Goal: Task Accomplishment & Management: Manage account settings

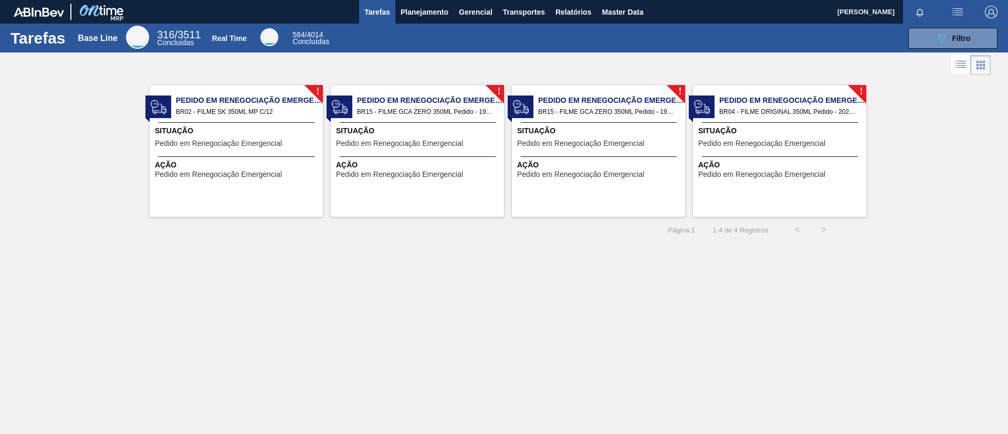
click at [422, 92] on div "! Pedido em Renegociação Emergencial BR15 - FILME GCA ZERO 350ML Pedido - 19893…" at bounding box center [417, 151] width 173 height 131
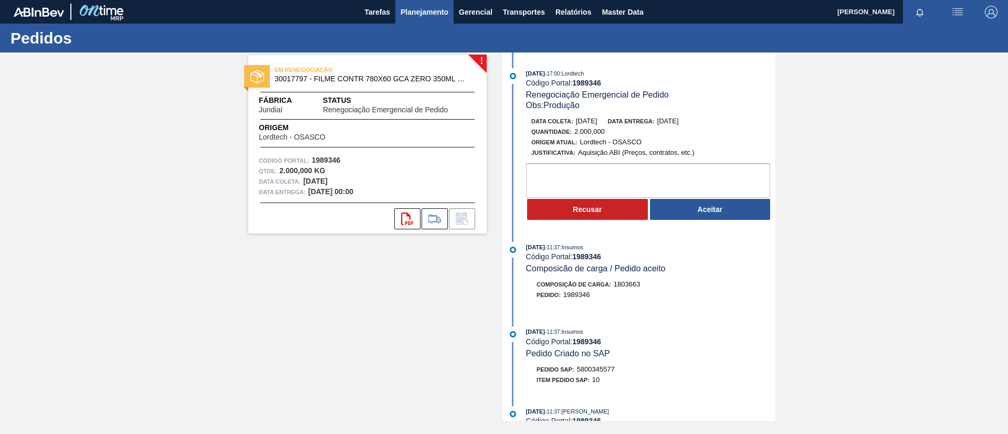
click at [419, 19] on button "Planejamento" at bounding box center [424, 12] width 58 height 24
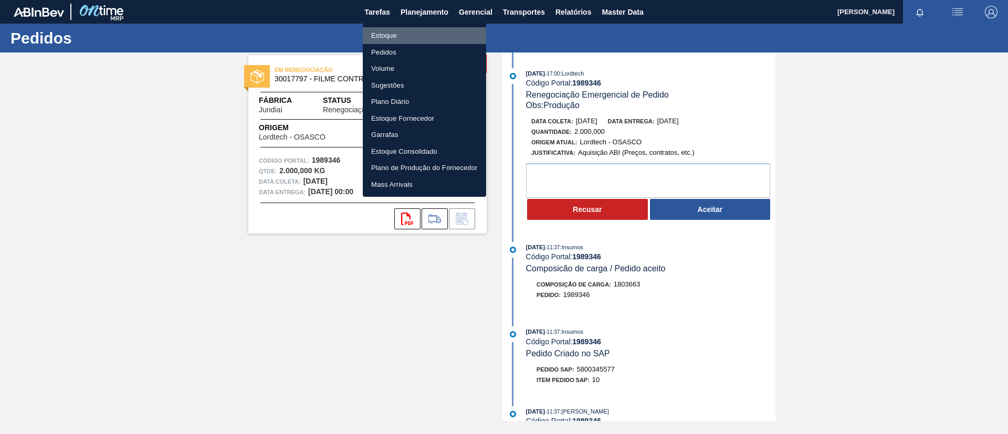
click at [419, 37] on li "Estoque" at bounding box center [424, 35] width 123 height 17
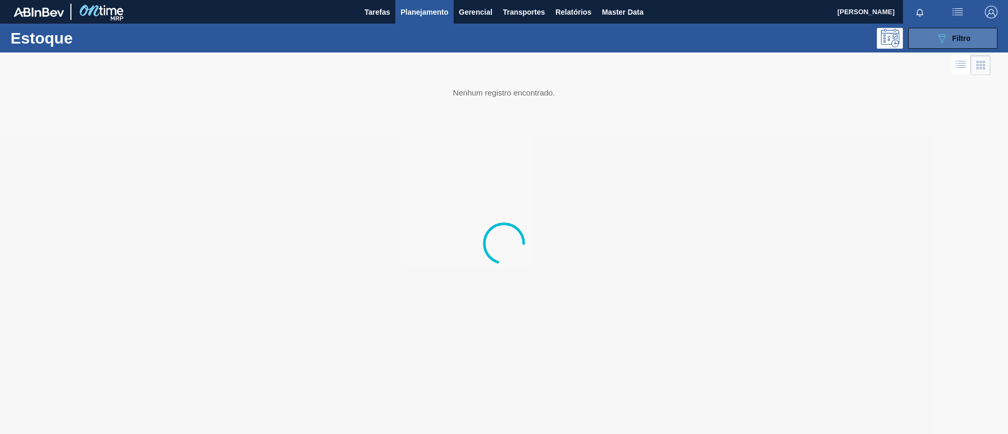
click at [921, 34] on button "089F7B8B-B2A5-4AFE-B5C0-19BA573D28AC Filtro" at bounding box center [952, 38] width 89 height 21
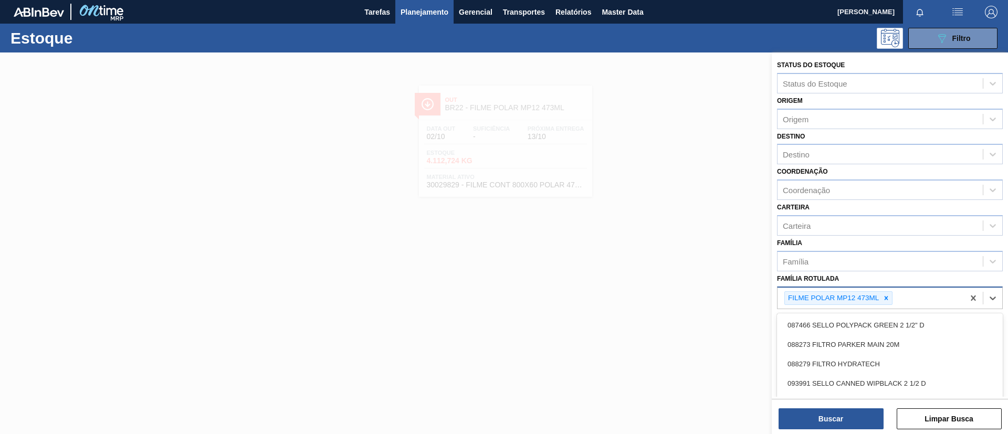
click at [896, 302] on div "FILME POLAR MP12 473ML" at bounding box center [870, 299] width 186 height 22
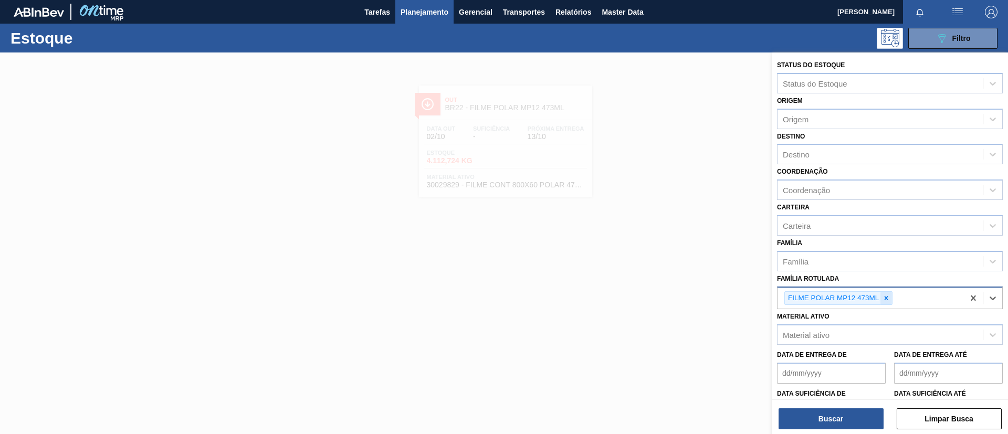
click at [888, 302] on div "FILME POLAR MP12 473ML" at bounding box center [870, 299] width 186 height 22
click at [888, 302] on div at bounding box center [886, 298] width 12 height 13
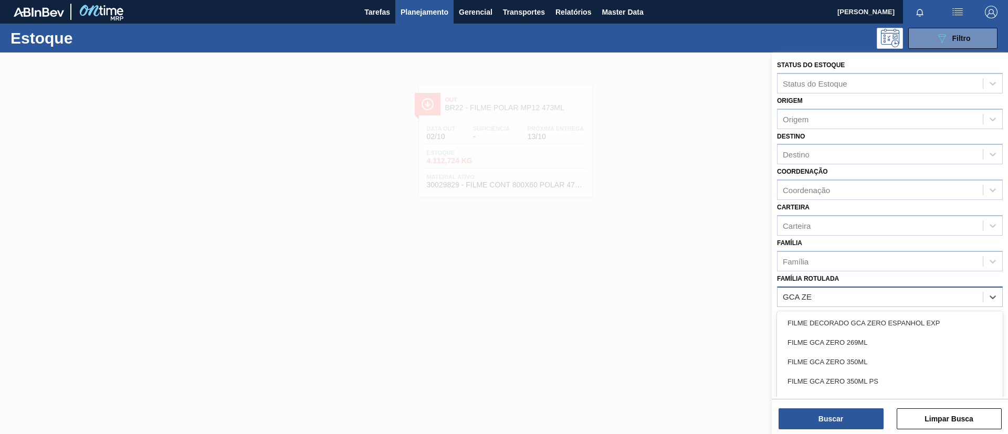
type Rotulada "GCA ZER"
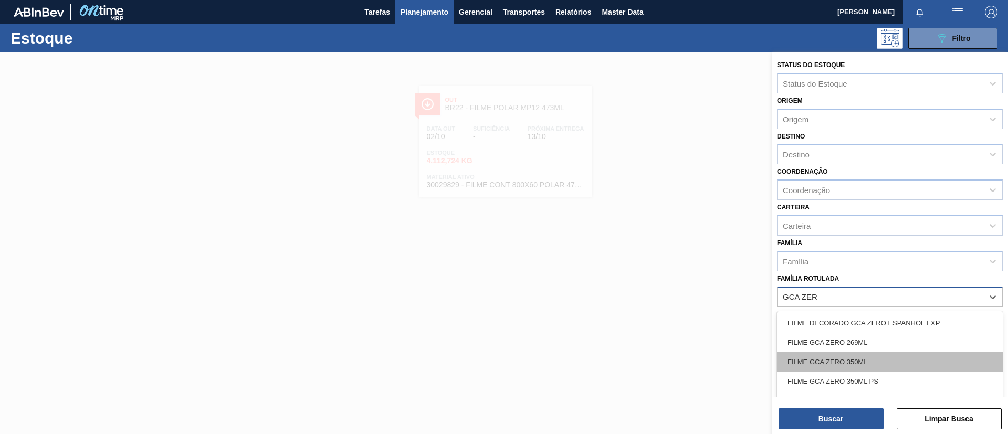
click at [894, 356] on div "FILME GCA ZERO 350ML" at bounding box center [890, 361] width 226 height 19
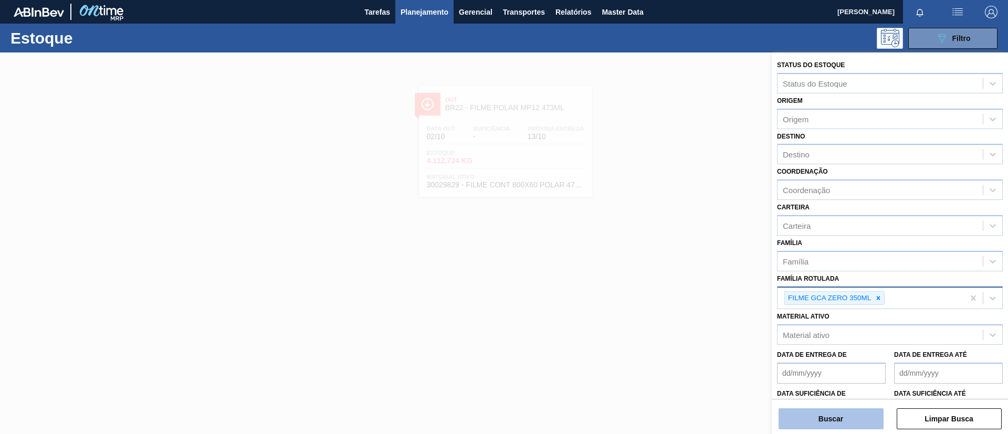
click at [862, 420] on button "Buscar" at bounding box center [830, 418] width 105 height 21
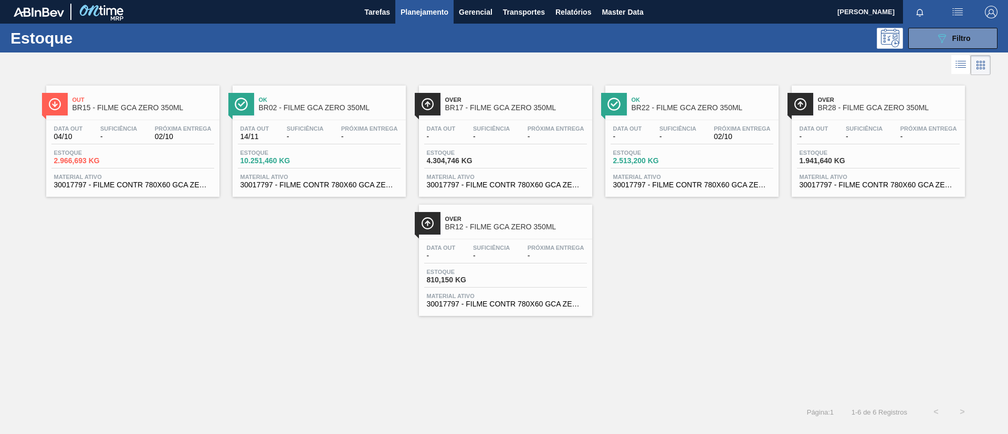
click at [146, 121] on div "Data out 04/10 Suficiência - Próxima Entrega 02/10 Estoque 2.966,693 KG Materia…" at bounding box center [132, 155] width 173 height 71
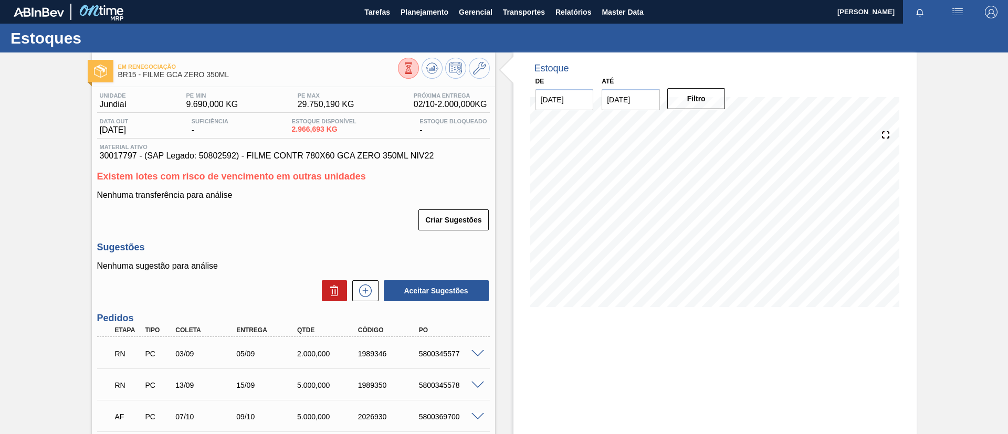
click at [627, 96] on input "16/10/2025" at bounding box center [630, 99] width 58 height 21
click at [719, 125] on button "Next Month" at bounding box center [718, 124] width 7 height 7
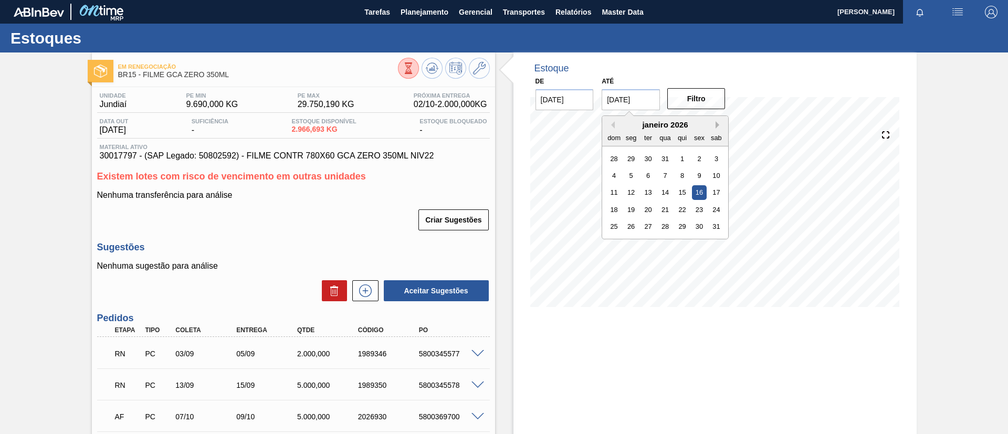
click at [719, 125] on button "Next Month" at bounding box center [718, 124] width 7 height 7
click at [666, 222] on div "1" at bounding box center [665, 226] width 14 height 14
type input "[DATE]"
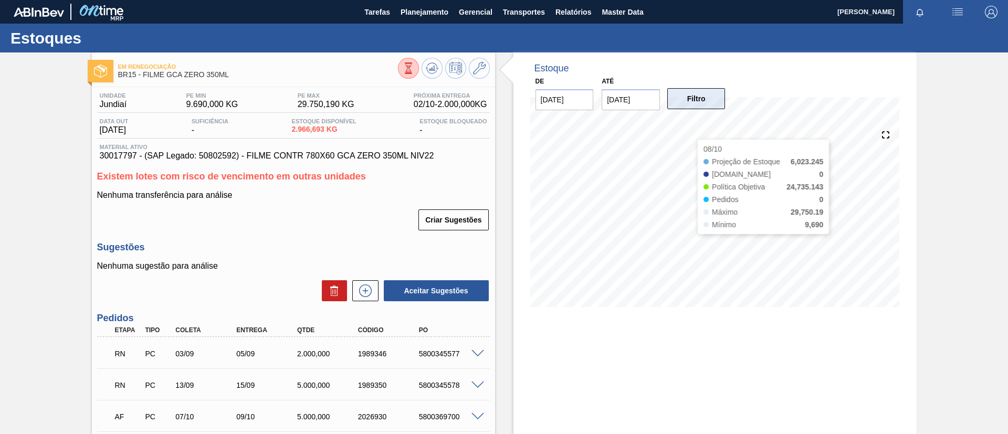
click at [702, 102] on button "Filtro" at bounding box center [696, 98] width 58 height 21
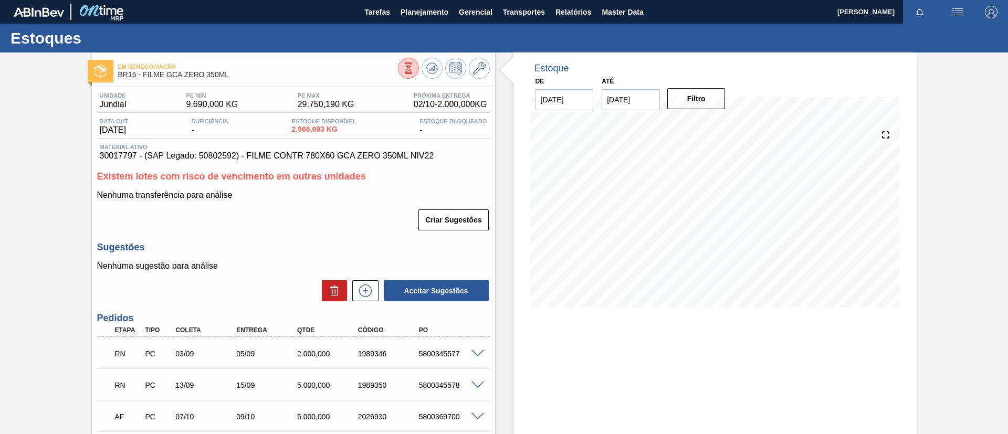
scroll to position [157, 0]
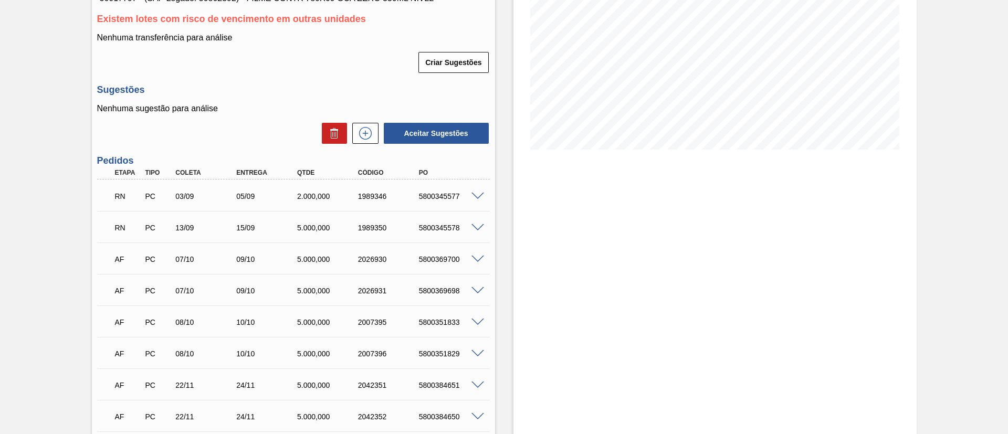
click at [478, 226] on span at bounding box center [477, 228] width 13 height 8
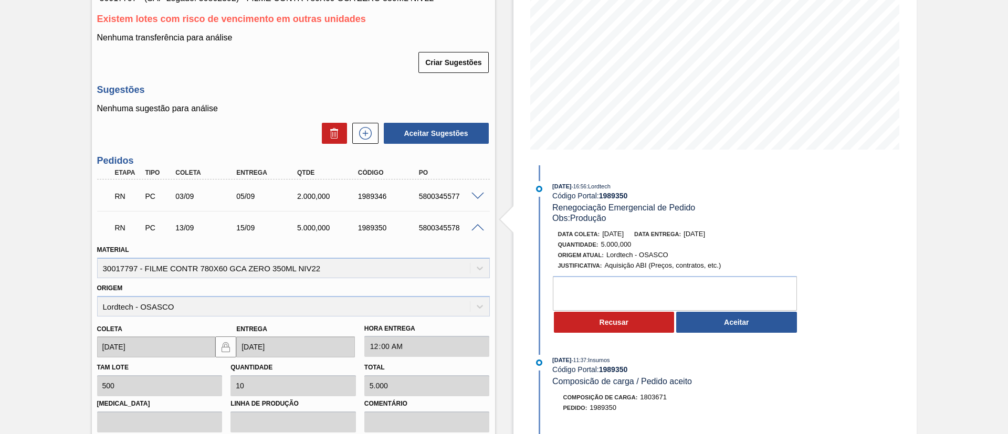
drag, startPoint x: 702, startPoint y: 346, endPoint x: 715, endPoint y: 335, distance: 17.1
click at [725, 326] on button "Aceitar" at bounding box center [736, 322] width 121 height 21
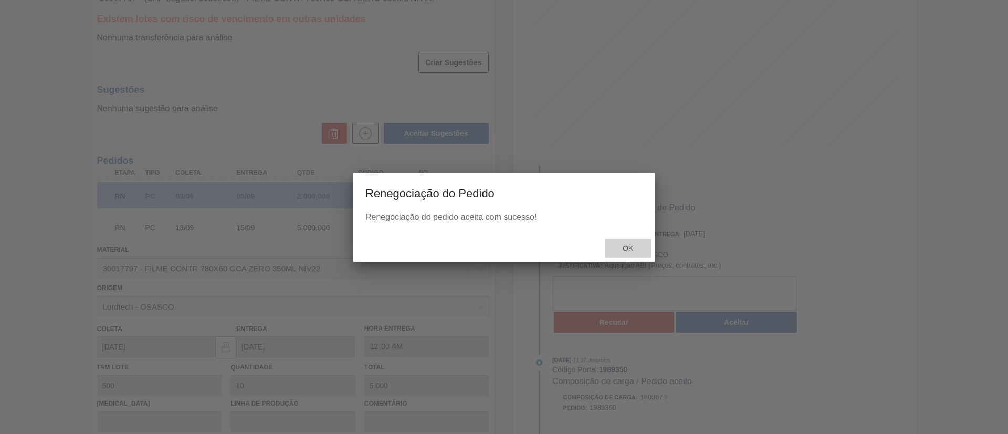
click at [622, 250] on span "Ok" at bounding box center [627, 248] width 27 height 8
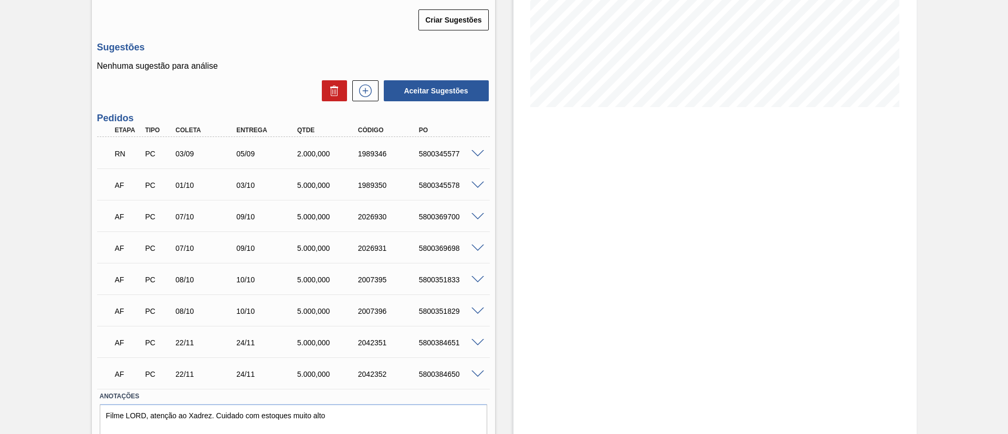
scroll to position [236, 0]
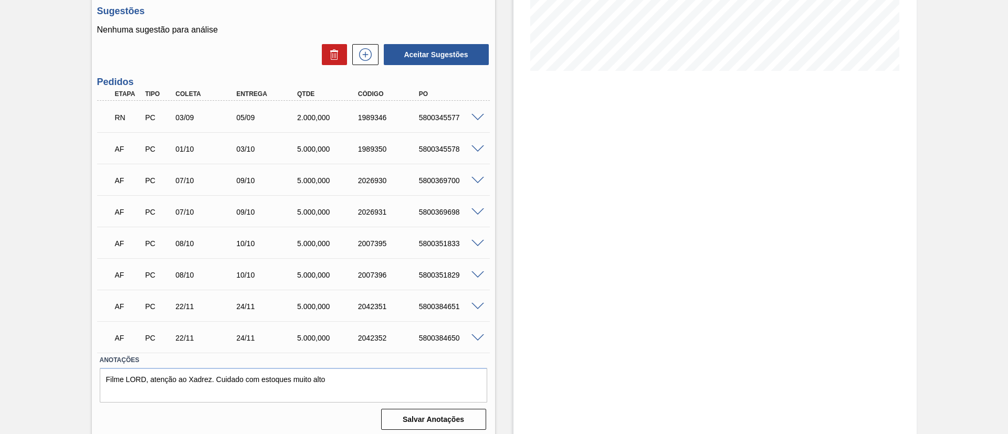
click at [475, 119] on span at bounding box center [477, 118] width 13 height 8
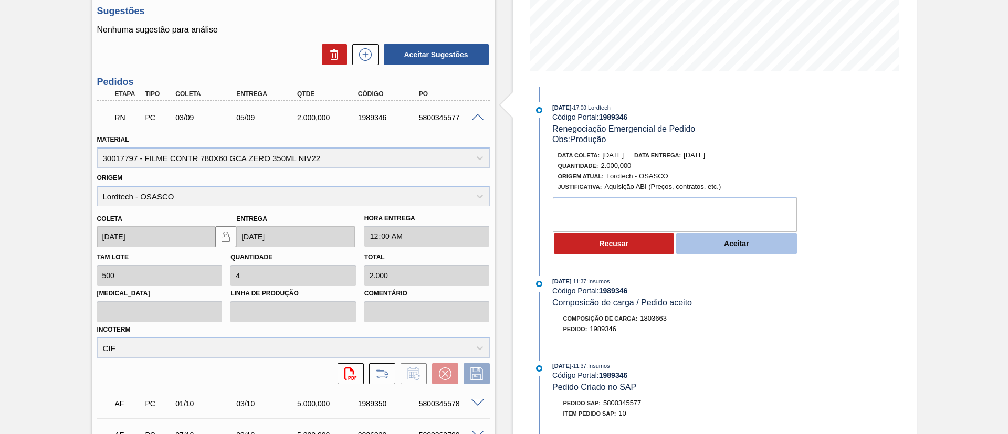
click at [722, 248] on button "Aceitar" at bounding box center [736, 243] width 121 height 21
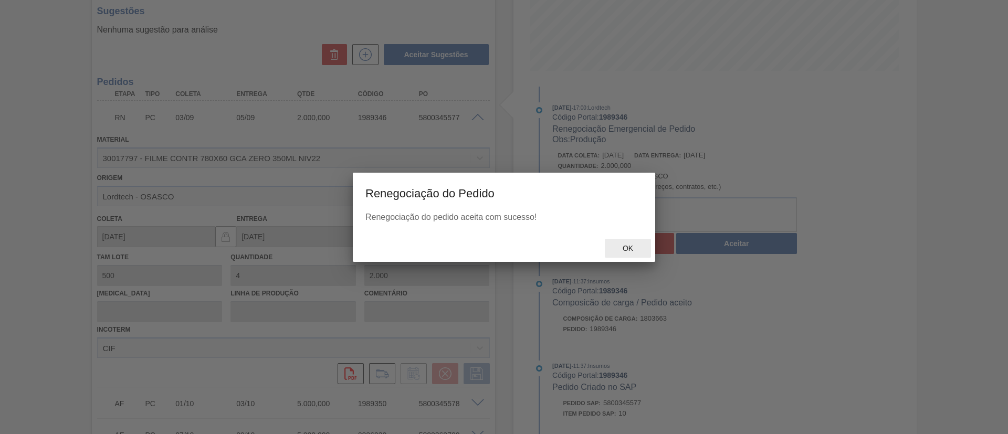
click at [638, 247] on span "Ok" at bounding box center [627, 248] width 27 height 8
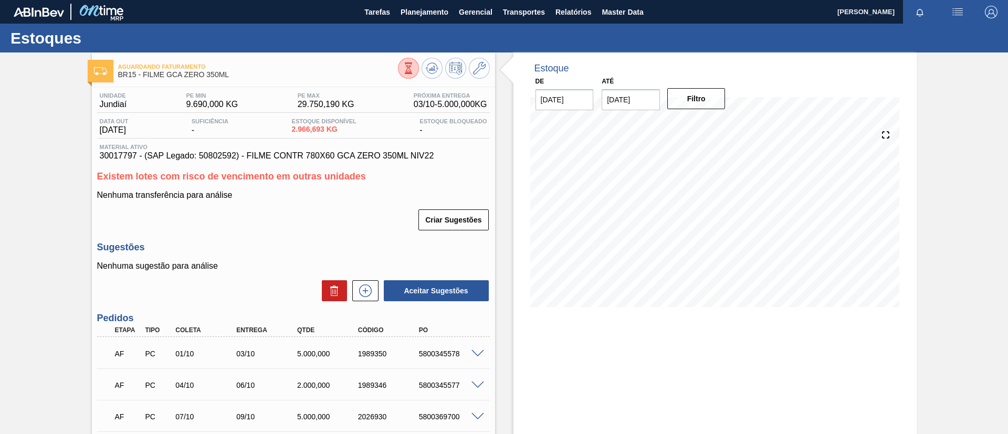
click at [417, 27] on div "Estoques" at bounding box center [504, 38] width 1008 height 29
click at [417, 16] on span "Planejamento" at bounding box center [424, 12] width 48 height 13
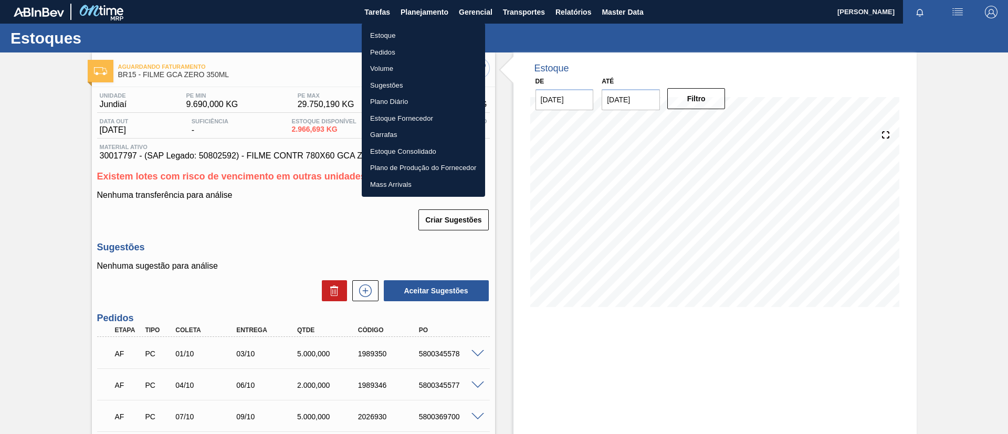
click at [412, 35] on li "Estoque" at bounding box center [423, 35] width 123 height 17
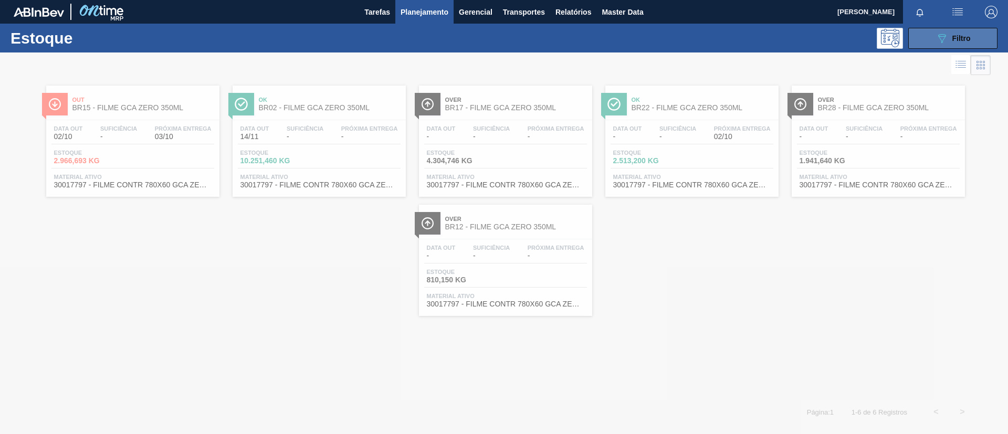
click at [966, 41] on span "Filtro" at bounding box center [961, 38] width 18 height 8
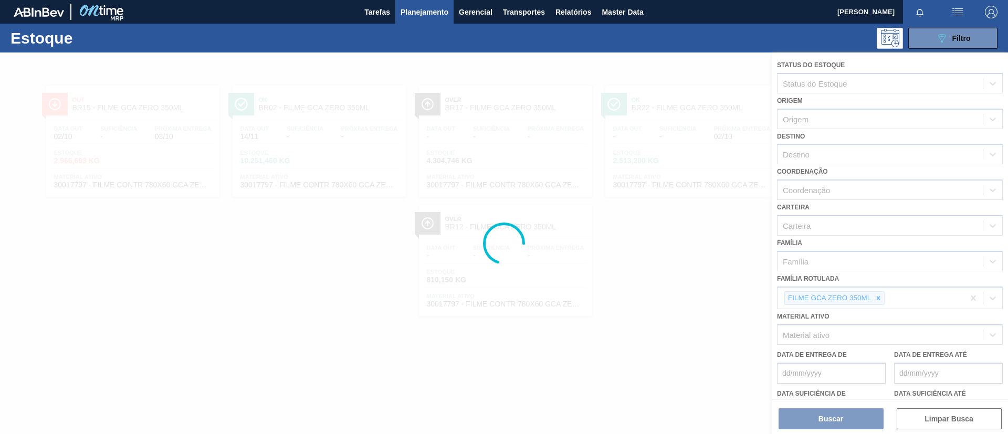
click at [884, 296] on div at bounding box center [504, 242] width 1008 height 381
click at [879, 295] on div at bounding box center [504, 242] width 1008 height 381
click at [880, 298] on div at bounding box center [504, 242] width 1008 height 381
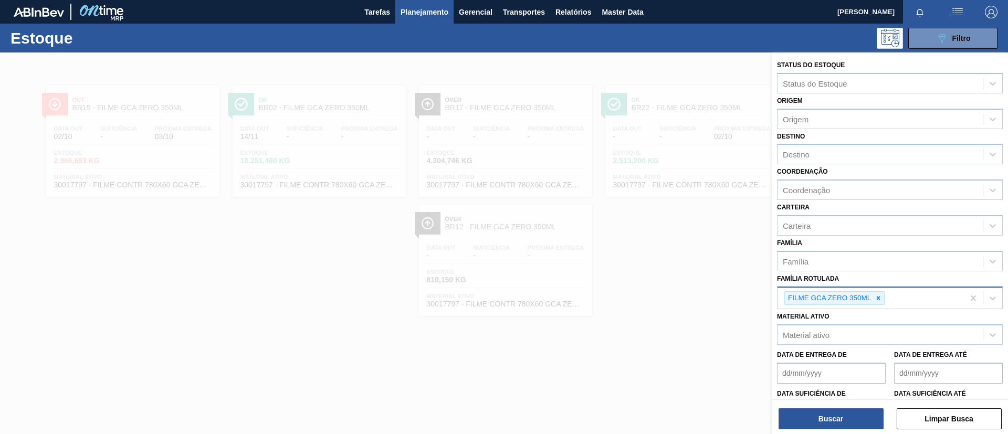
click at [882, 303] on div at bounding box center [878, 298] width 12 height 13
click at [844, 272] on div "Família Rotulada option FILME GCA ZERO 350ML, deselected. Select is focused ,ty…" at bounding box center [890, 289] width 226 height 36
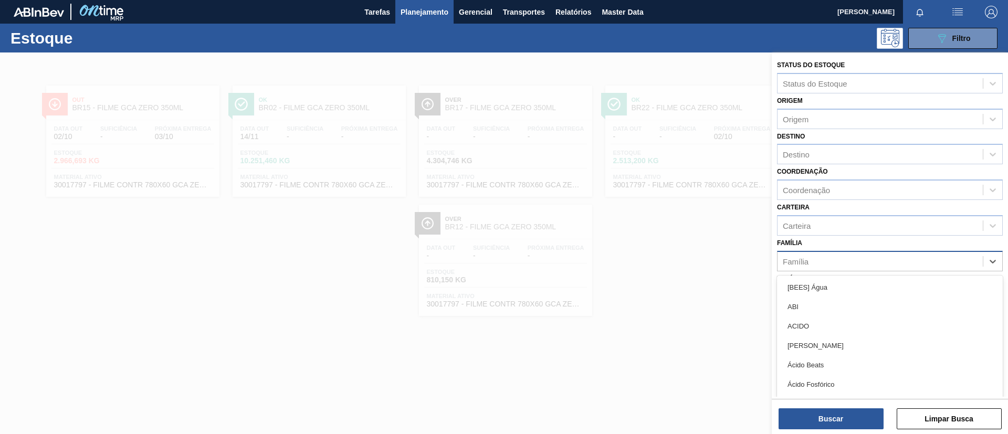
click at [841, 270] on div "Família" at bounding box center [890, 261] width 226 height 20
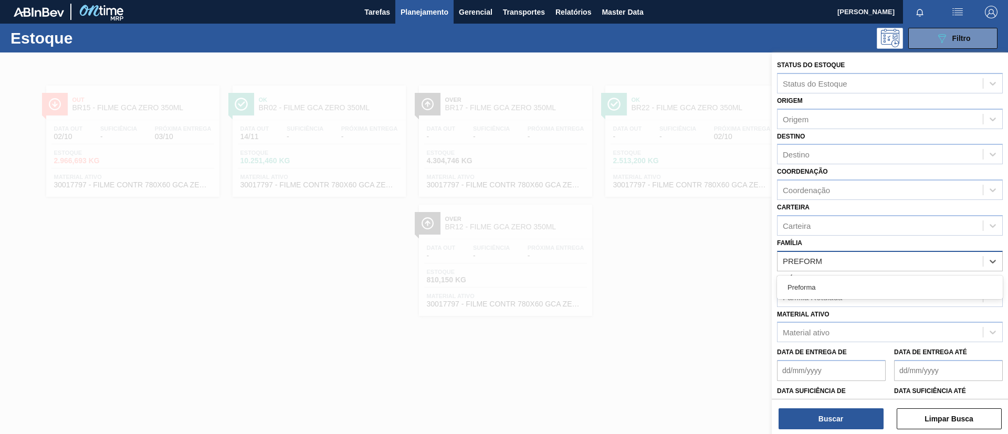
type input "PREFORMA"
click at [826, 281] on div "Preforma" at bounding box center [890, 287] width 226 height 19
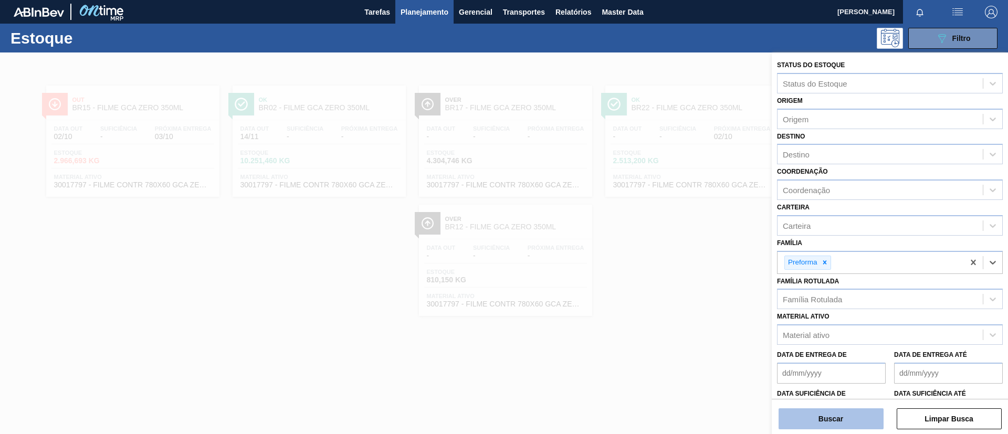
click at [832, 421] on button "Buscar" at bounding box center [830, 418] width 105 height 21
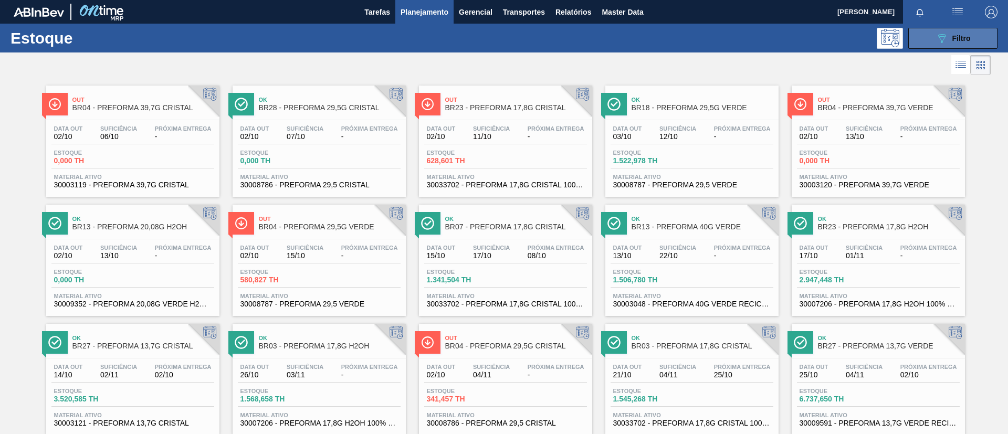
click at [985, 44] on button "089F7B8B-B2A5-4AFE-B5C0-19BA573D28AC Filtro" at bounding box center [952, 38] width 89 height 21
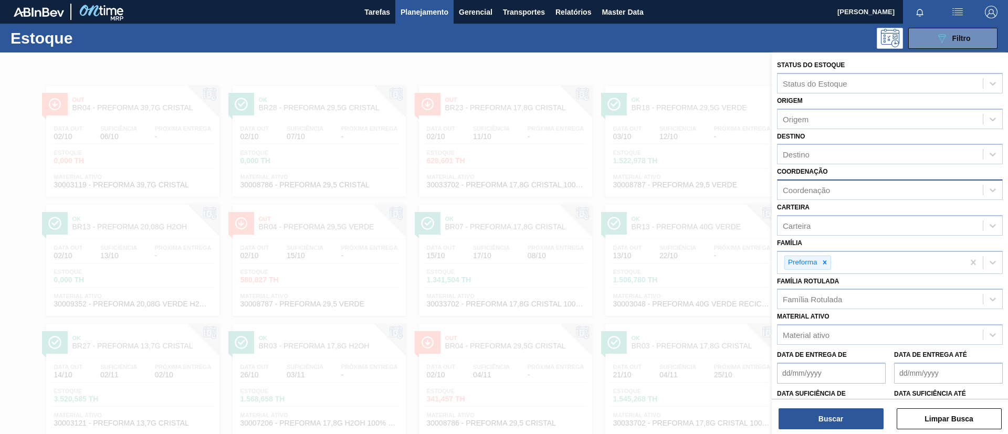
drag, startPoint x: 857, startPoint y: 173, endPoint x: 853, endPoint y: 182, distance: 10.1
click at [854, 179] on div "Coordenação Coordenação" at bounding box center [890, 182] width 226 height 36
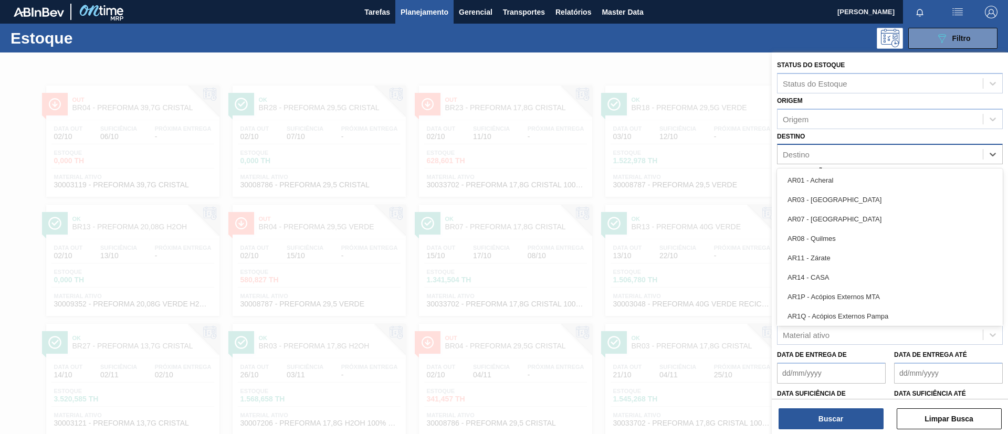
click at [827, 148] on div "Destino" at bounding box center [879, 154] width 205 height 15
type input "BR19"
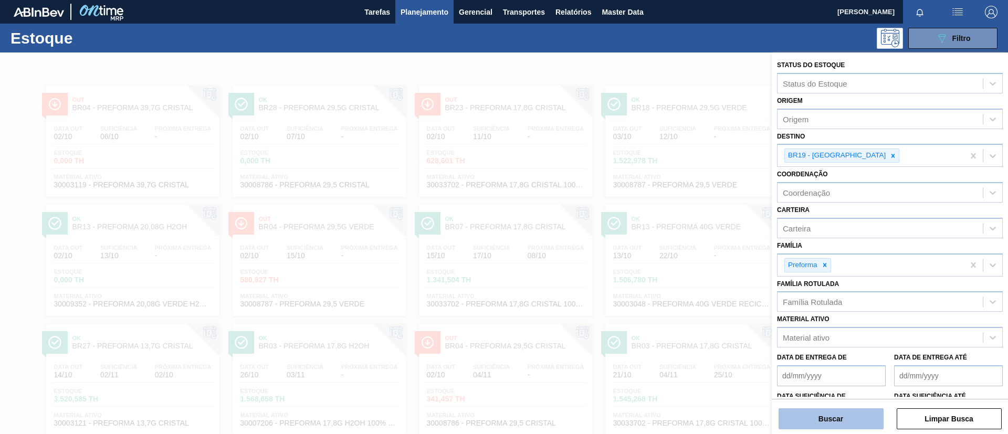
click at [844, 419] on button "Buscar" at bounding box center [830, 418] width 105 height 21
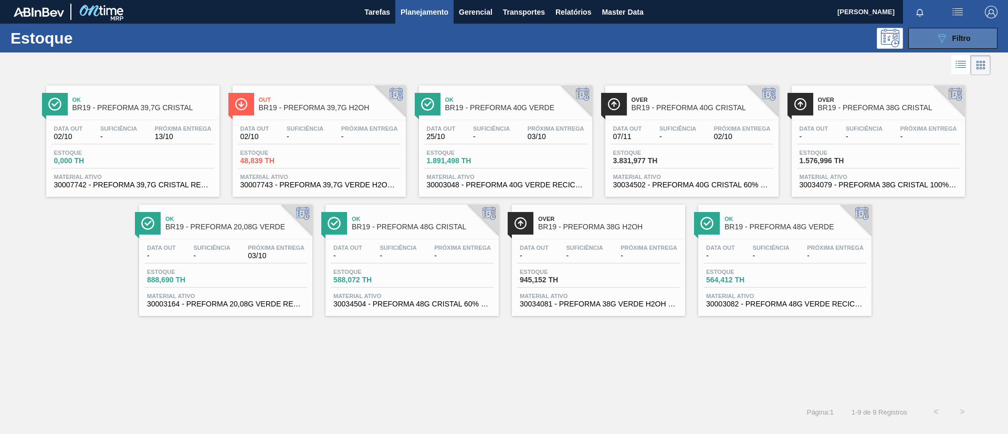
click at [956, 36] on span "Filtro" at bounding box center [961, 38] width 18 height 8
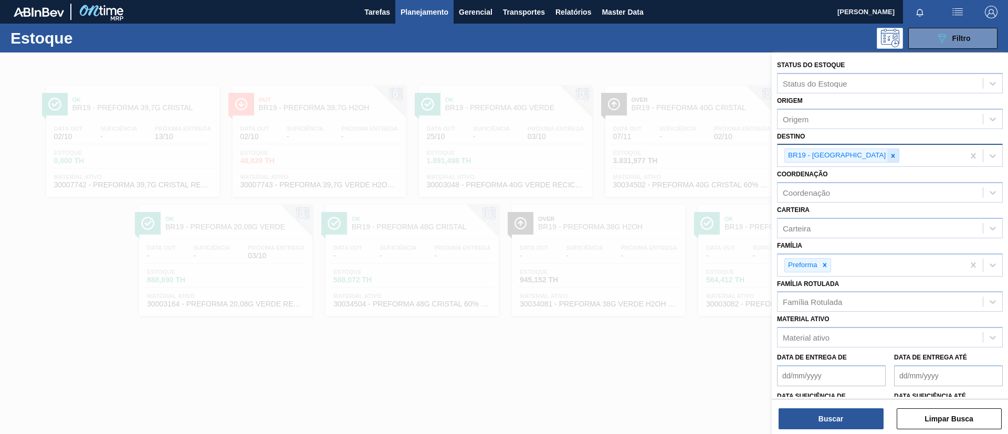
click at [887, 156] on div at bounding box center [893, 155] width 12 height 13
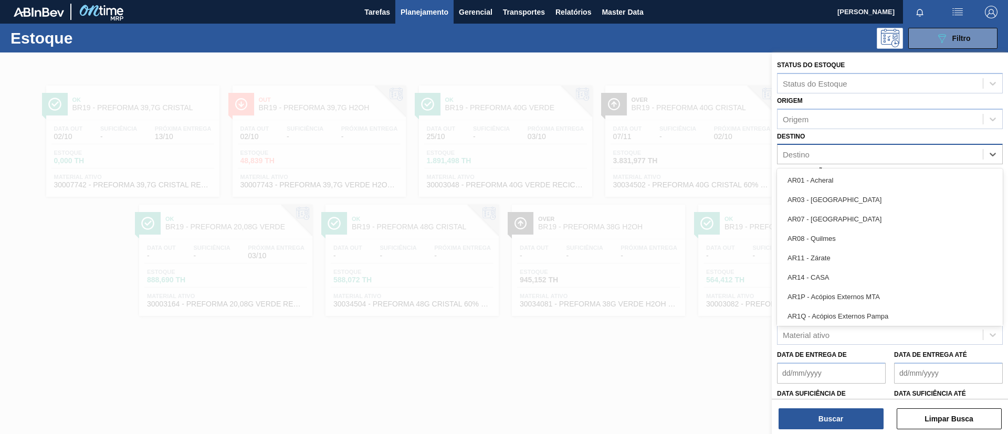
drag, startPoint x: 851, startPoint y: 156, endPoint x: 874, endPoint y: 153, distance: 23.8
click at [874, 153] on div "Destino" at bounding box center [879, 154] width 205 height 15
type input "BR23"
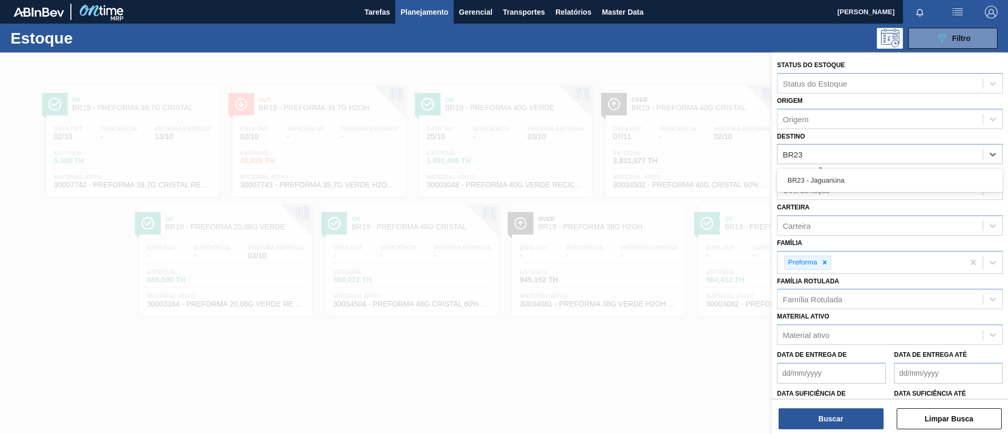
click at [872, 169] on div "BR23 - Jaguariúna" at bounding box center [890, 180] width 226 height 24
click at [876, 174] on div "BR23 - Jaguariúna" at bounding box center [890, 180] width 226 height 19
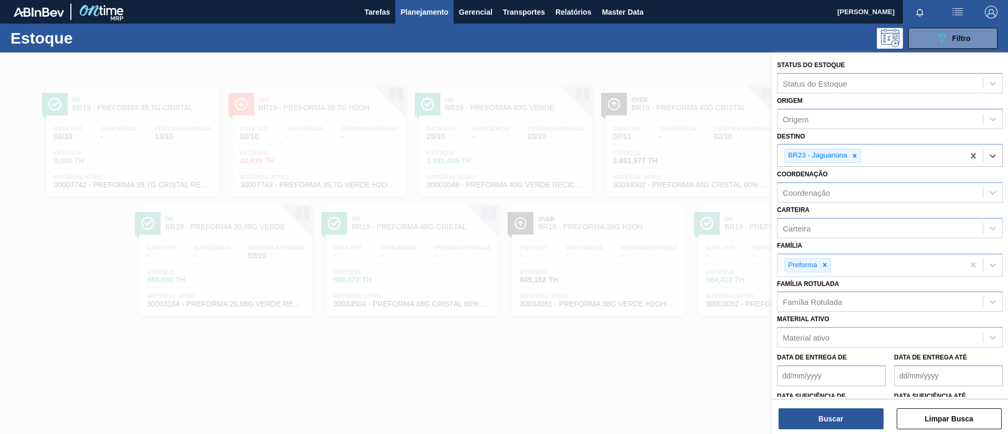
click at [854, 430] on div "Status do Estoque Status do Estoque Origem Origem Destino option BR23 - Jaguari…" at bounding box center [889, 244] width 236 height 384
click at [854, 422] on button "Buscar" at bounding box center [830, 418] width 105 height 21
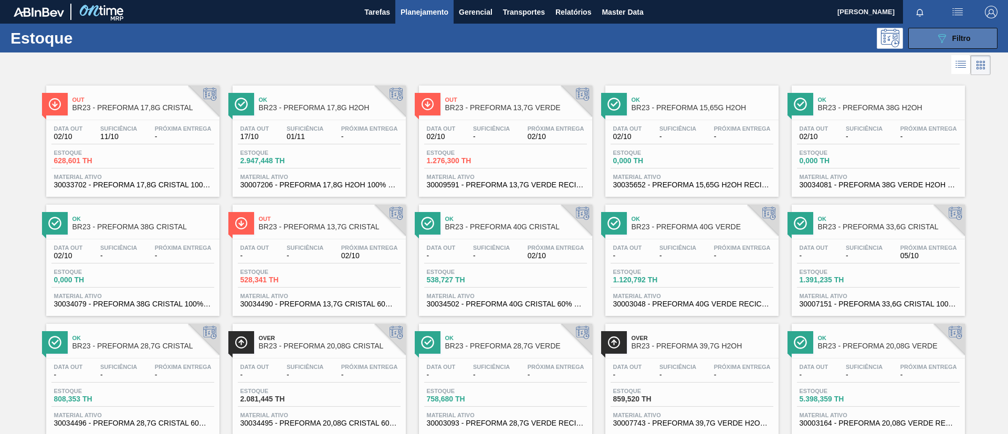
click at [956, 34] on span "Filtro" at bounding box center [961, 38] width 18 height 8
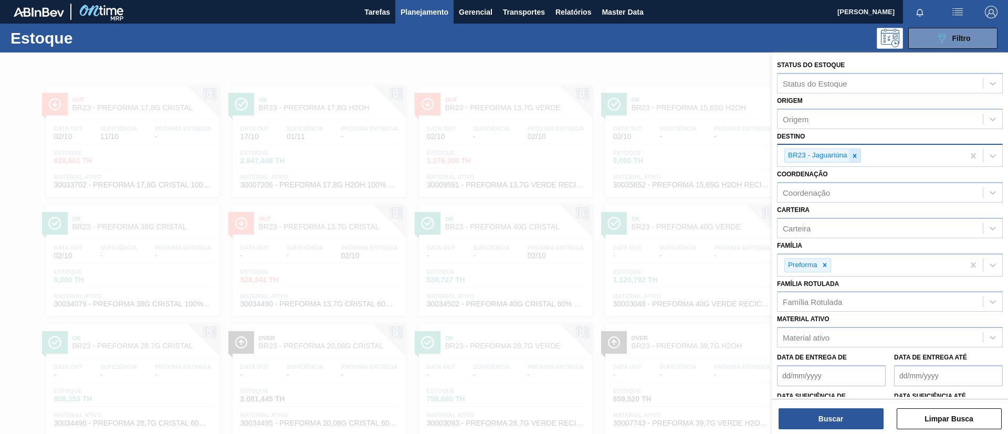
click at [849, 156] on div at bounding box center [855, 155] width 12 height 13
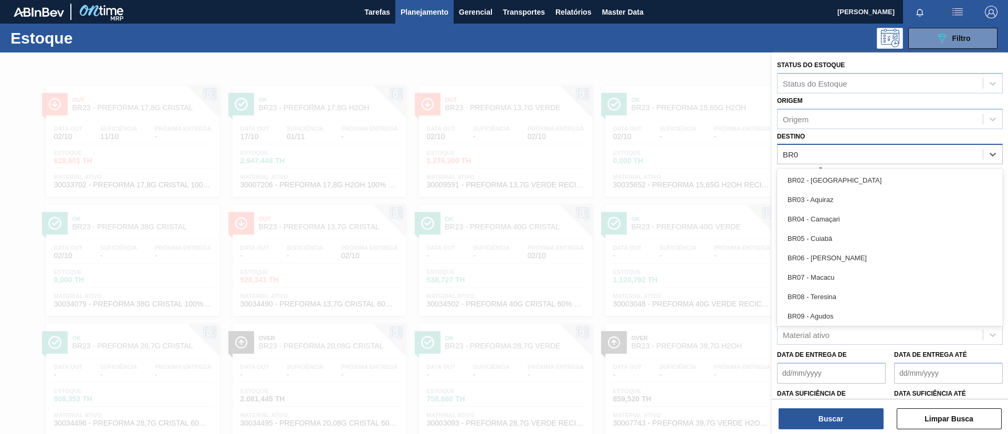
type input "BR04"
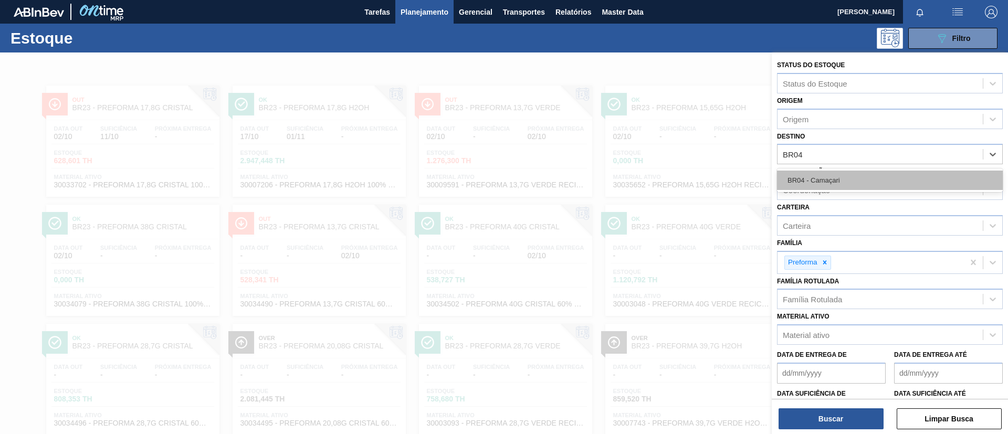
click at [863, 175] on div "BR04 - Camaçari" at bounding box center [890, 180] width 226 height 19
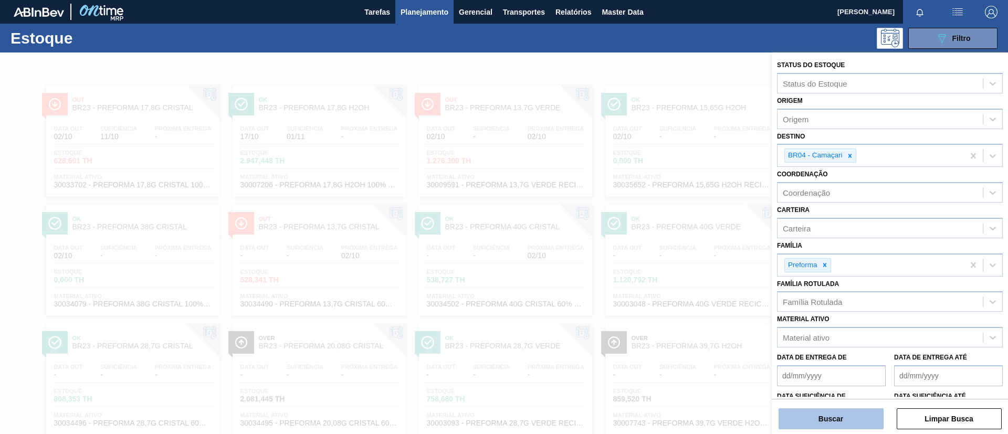
click at [837, 429] on div "Status do Estoque Status do Estoque Origem Origem Destino BR04 - Camaçari Coord…" at bounding box center [889, 244] width 236 height 384
click at [843, 425] on button "Buscar" at bounding box center [830, 418] width 105 height 21
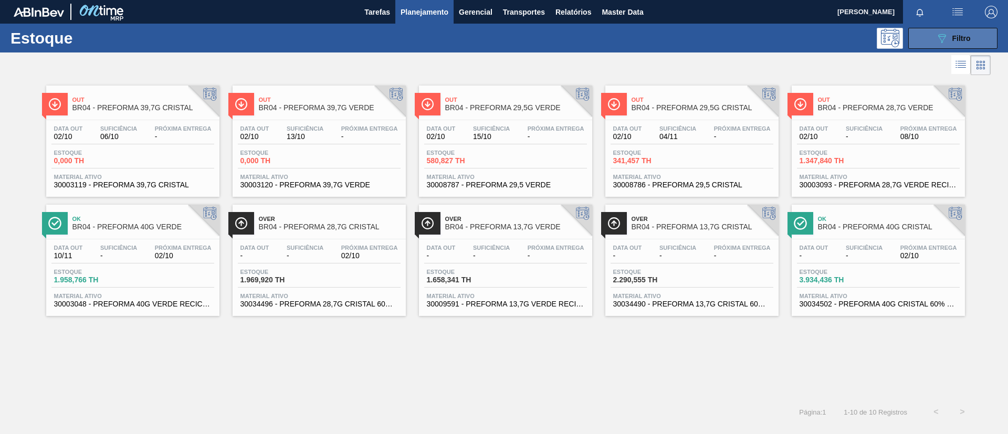
click at [938, 44] on icon "089F7B8B-B2A5-4AFE-B5C0-19BA573D28AC" at bounding box center [941, 38] width 13 height 13
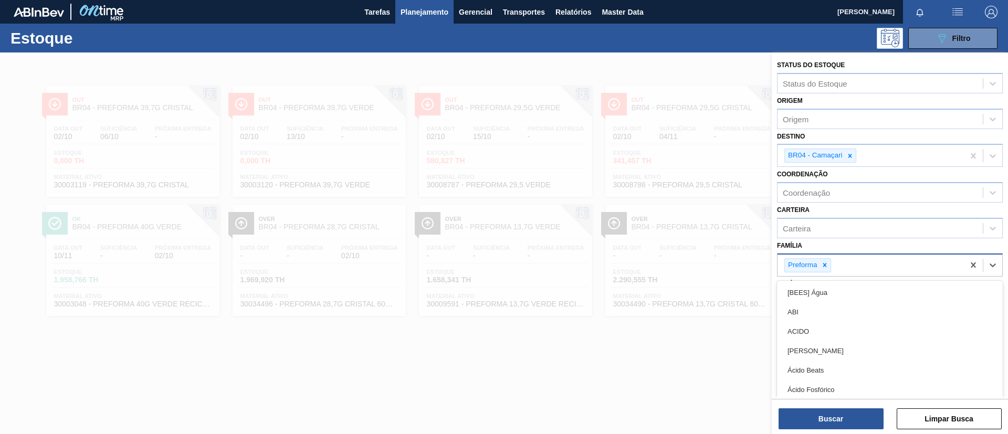
click at [833, 262] on input "Família" at bounding box center [833, 265] width 1 height 9
click at [828, 263] on icon at bounding box center [824, 264] width 7 height 7
click at [843, 249] on div "Família option Preforma, deselected. option [BEES] Água focused, 1 of 101. 101 …" at bounding box center [890, 256] width 226 height 36
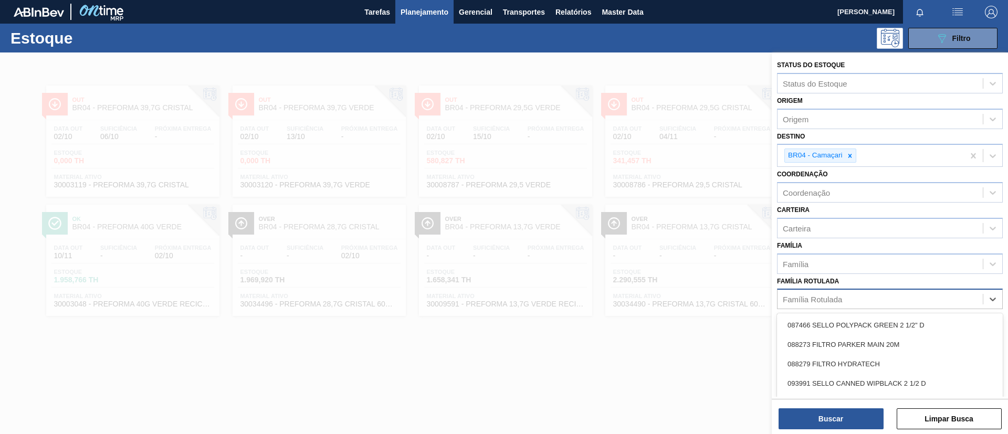
click at [840, 296] on div "Família Rotulada" at bounding box center [811, 299] width 59 height 9
type Rotulada "SK 269ML"
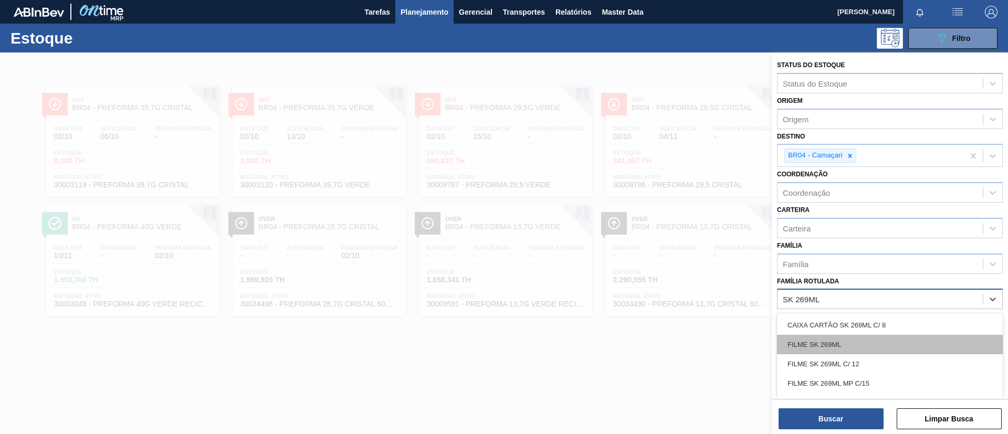
click at [851, 352] on div "FILME SK 269ML" at bounding box center [890, 344] width 226 height 19
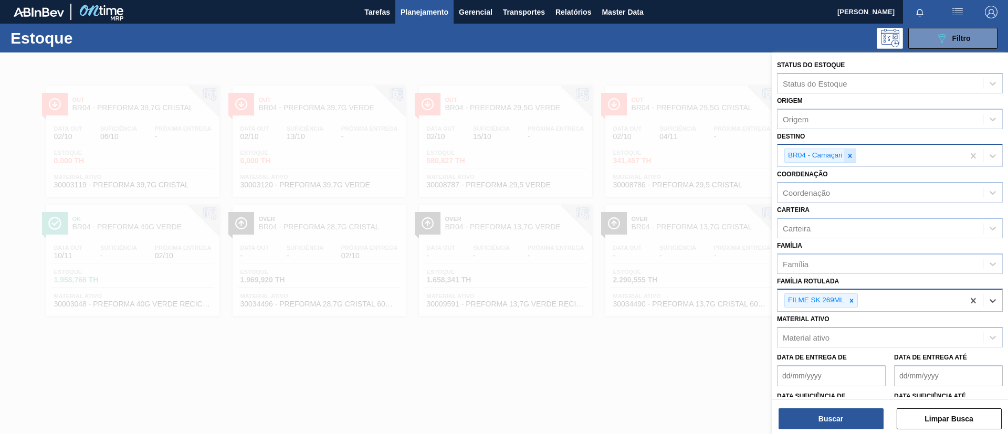
click at [850, 157] on icon at bounding box center [849, 155] width 7 height 7
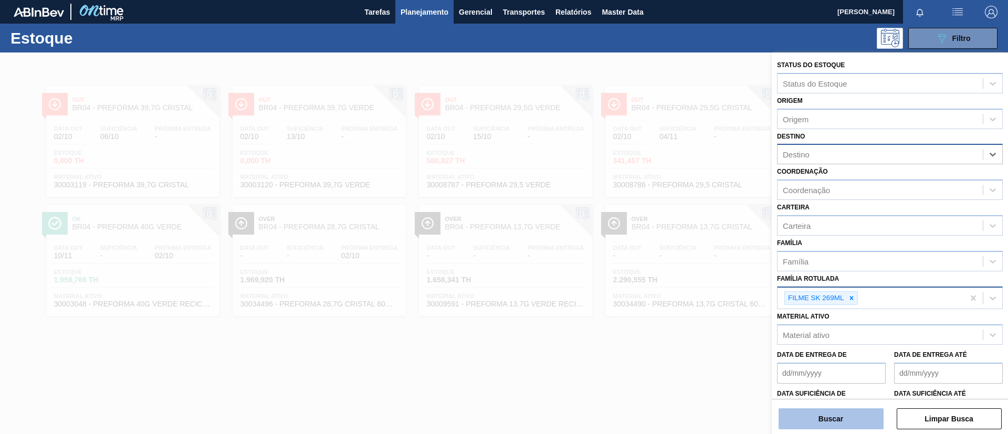
click at [834, 415] on button "Buscar" at bounding box center [830, 418] width 105 height 21
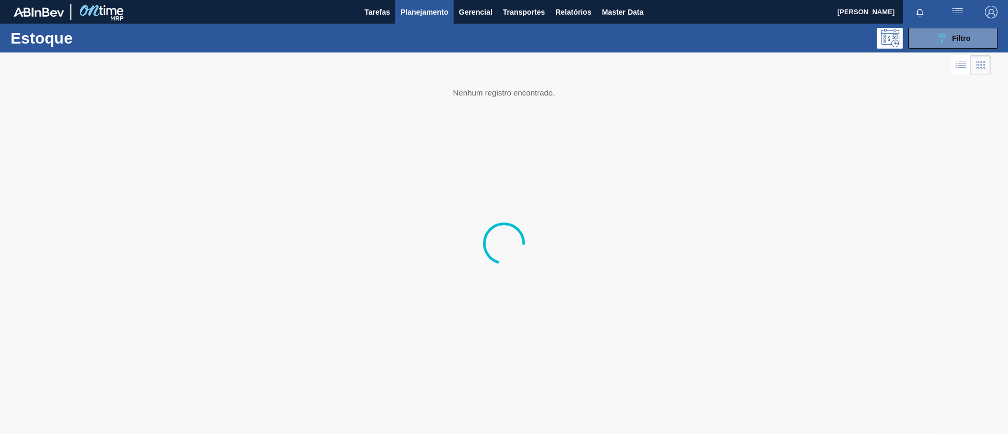
click at [831, 421] on div at bounding box center [504, 242] width 1008 height 381
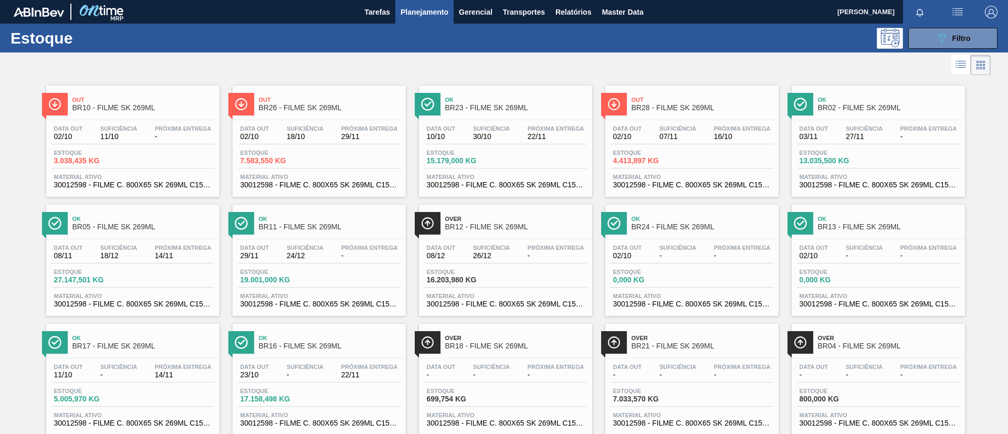
click at [355, 116] on div "Out BR26 - FILME SK 269ML Data [DATE] Suficiência 18/10 Próxima Entrega 29/11 E…" at bounding box center [318, 141] width 173 height 111
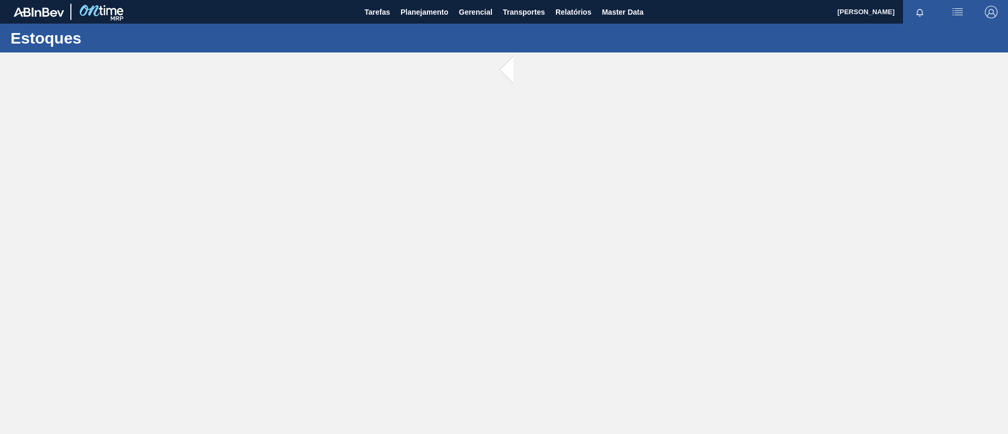
click at [419, 99] on main "Tarefas Planejamento Gerencial Transportes Relatórios Master Data [PERSON_NAME]…" at bounding box center [504, 217] width 1008 height 434
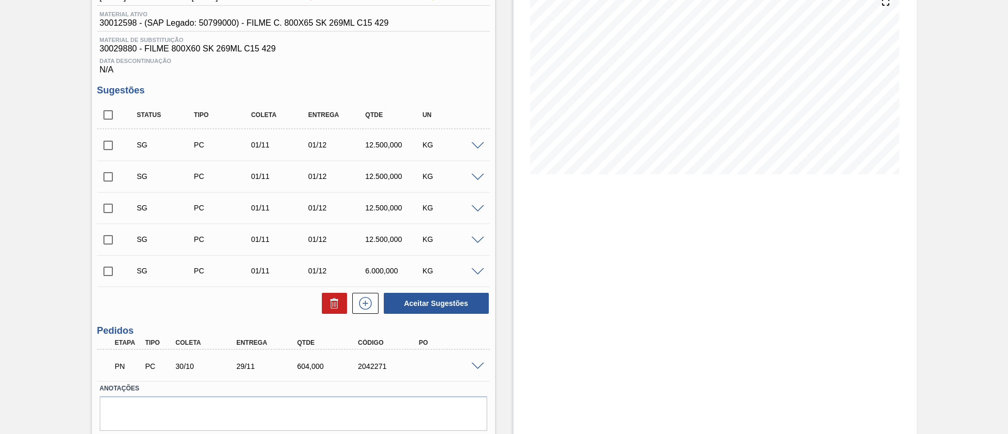
scroll to position [157, 0]
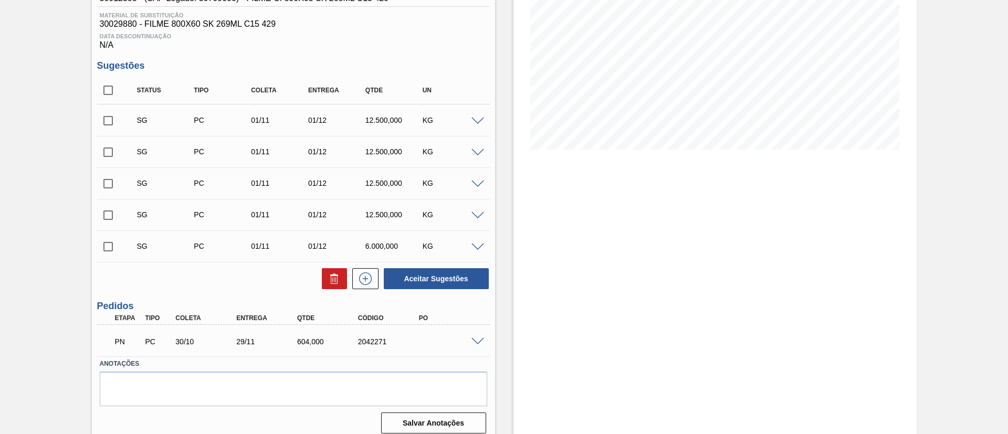
click at [478, 116] on div at bounding box center [479, 120] width 21 height 8
click at [478, 124] on div "SG PC 01/11 01/12 12.500,000 KG" at bounding box center [293, 120] width 393 height 26
click at [475, 122] on span at bounding box center [477, 122] width 13 height 8
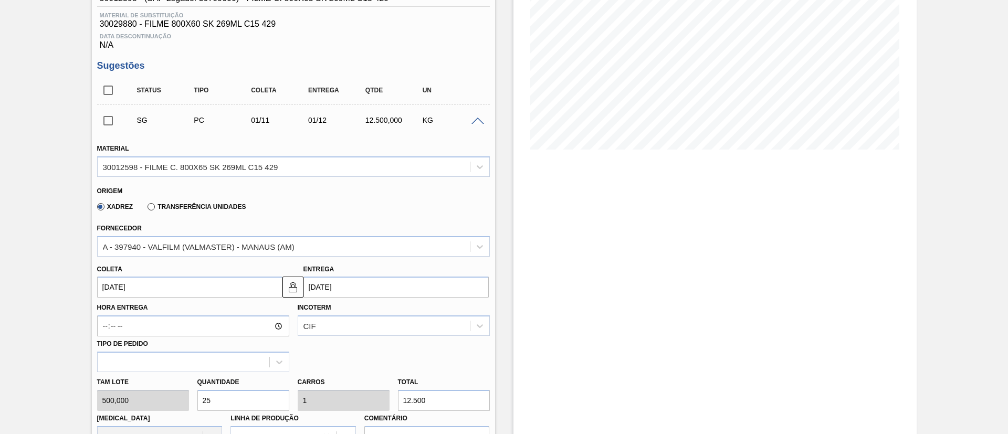
click at [199, 213] on div "Xadrez Transferência Unidades" at bounding box center [169, 206] width 153 height 18
click at [199, 210] on label "Transferência Unidades" at bounding box center [196, 206] width 98 height 7
click at [146, 209] on input "Transferência Unidades" at bounding box center [146, 209] width 0 height 0
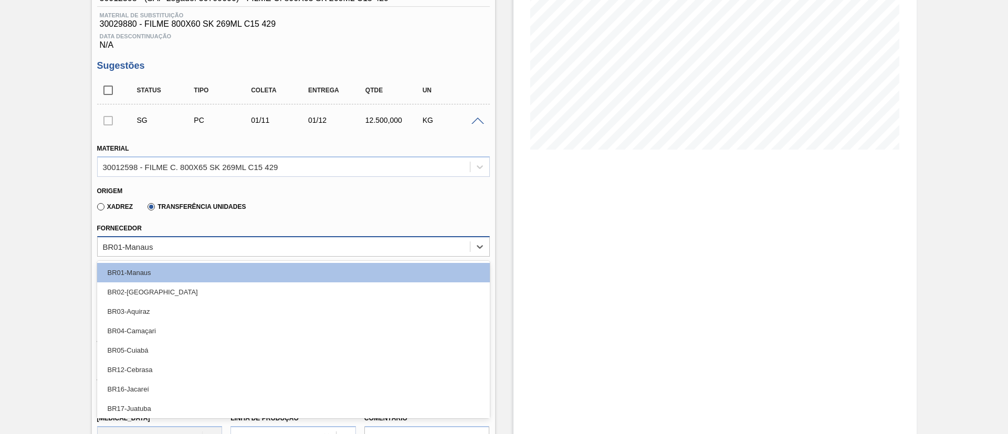
click at [215, 241] on div "BR01-Manaus" at bounding box center [284, 246] width 372 height 15
drag, startPoint x: 91, startPoint y: 240, endPoint x: 97, endPoint y: 229, distance: 12.7
click at [91, 240] on div "Pedido em Negociação BR26 - FILME SK 269ML Unidade Uberlândia PE MIN 12.727,458…" at bounding box center [504, 391] width 1008 height 993
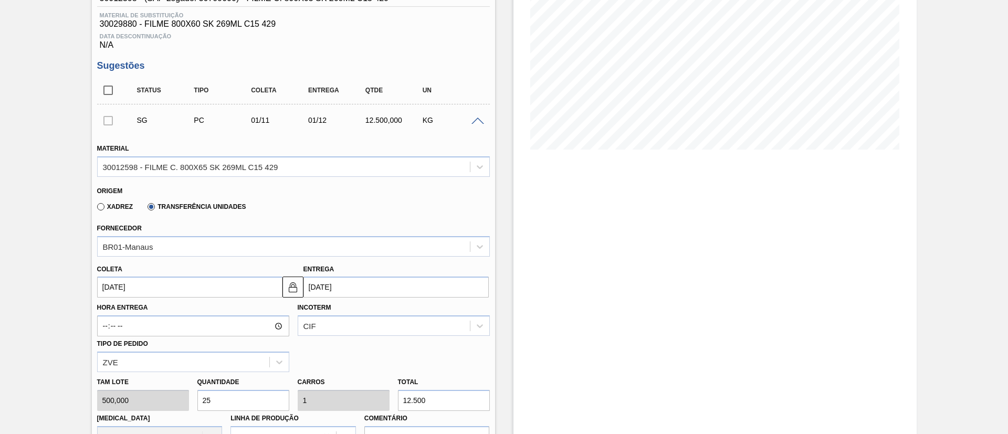
click at [111, 202] on div "Xadrez" at bounding box center [113, 206] width 40 height 9
click at [113, 206] on label "Xadrez" at bounding box center [115, 206] width 36 height 7
click at [96, 209] on input "Xadrez" at bounding box center [96, 209] width 0 height 0
click at [141, 235] on div "Fornecedor A - 397940 - VALFILM (VALMASTER) - MANAUS (AM)" at bounding box center [293, 239] width 393 height 36
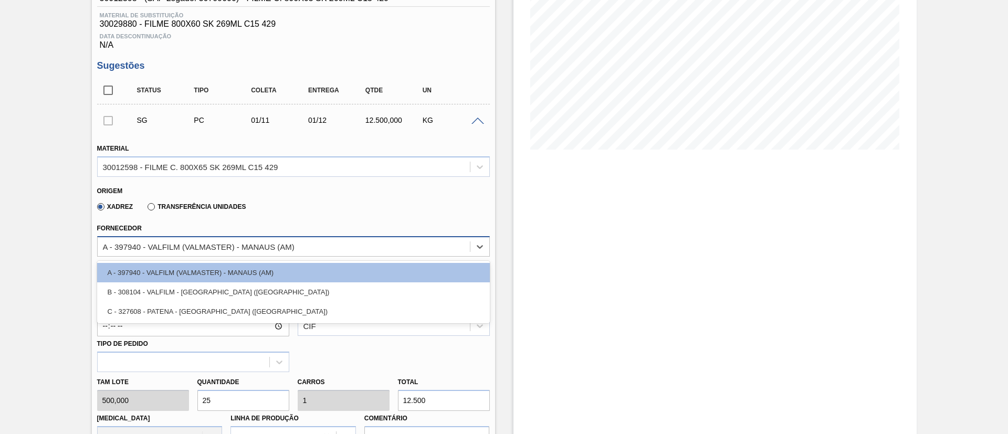
click at [143, 238] on div "A - 397940 - VALFILM (VALMASTER) - MANAUS (AM)" at bounding box center [293, 246] width 393 height 20
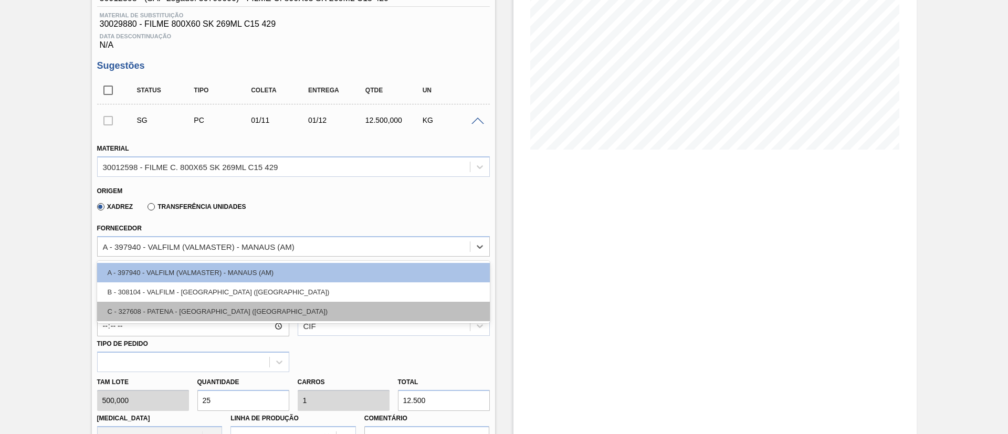
click at [164, 309] on div "C - 327608 - PATENA - [GEOGRAPHIC_DATA] ([GEOGRAPHIC_DATA])" at bounding box center [293, 311] width 393 height 19
type input "[DATE]"
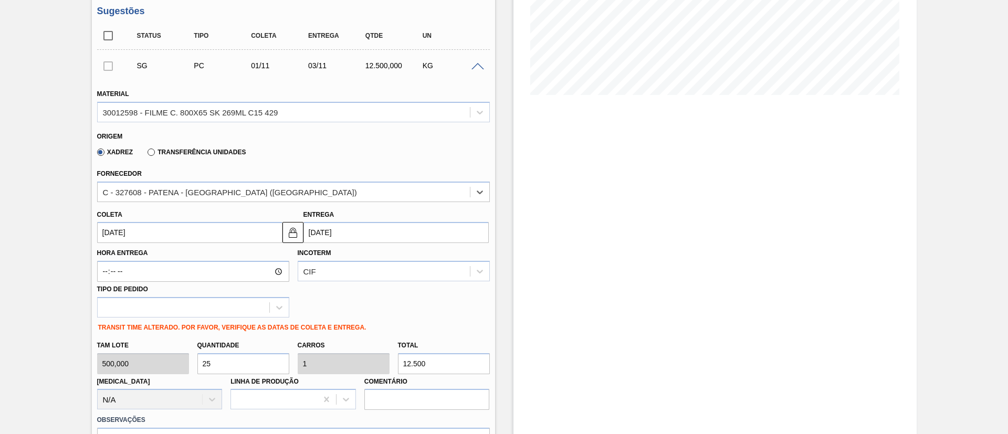
scroll to position [236, 0]
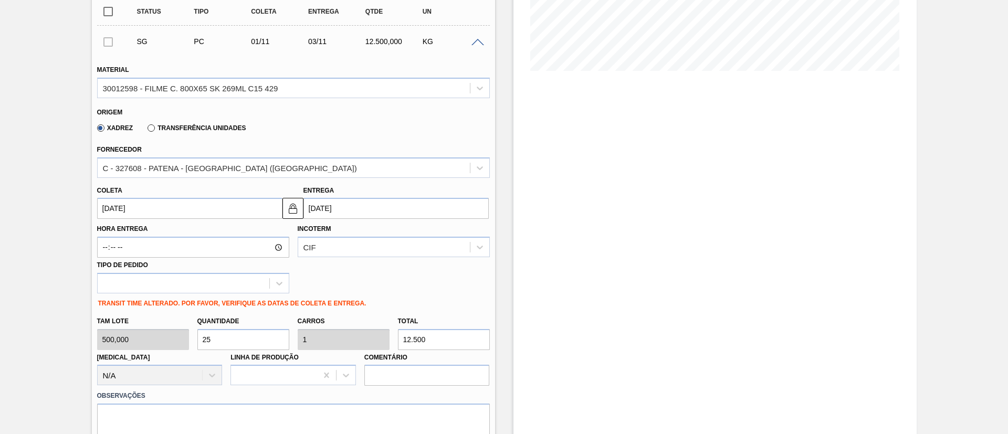
click at [383, 338] on div "Tam lote 500,000 Quantidade 25 Carros 1 Total 12.500 [MEDICAL_DATA] N/A Linha d…" at bounding box center [293, 348] width 401 height 75
type input "0,014"
type input "0,001"
type input "7"
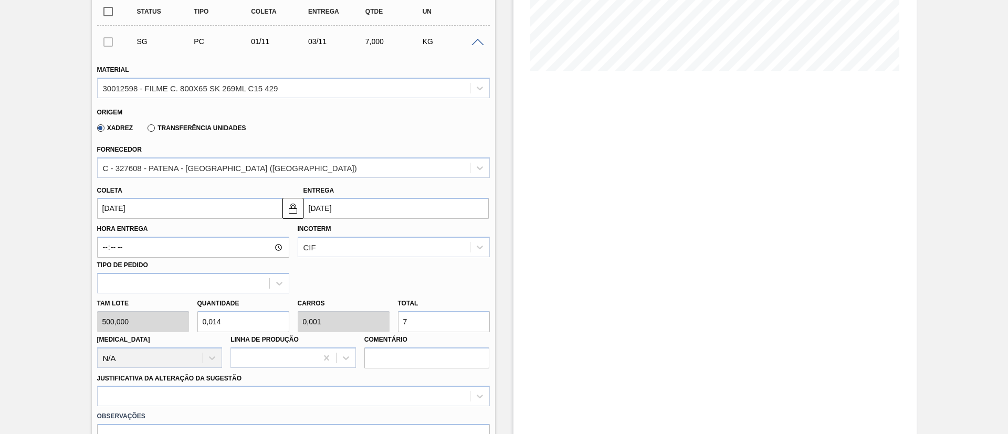
type input "0,148"
type input "0,006"
type input "74"
type input "1,486"
type input "0,059"
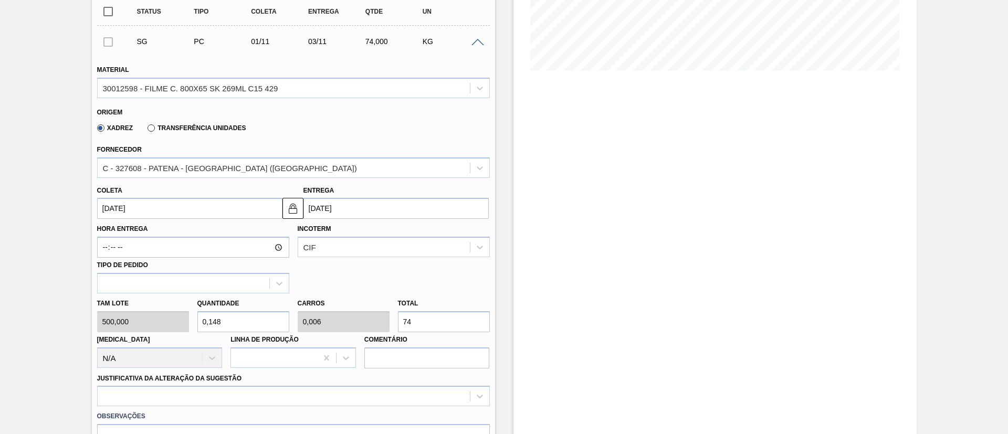
type input "743"
type input "14,878"
type input "0,595"
type input "7.439,"
type input "14,879"
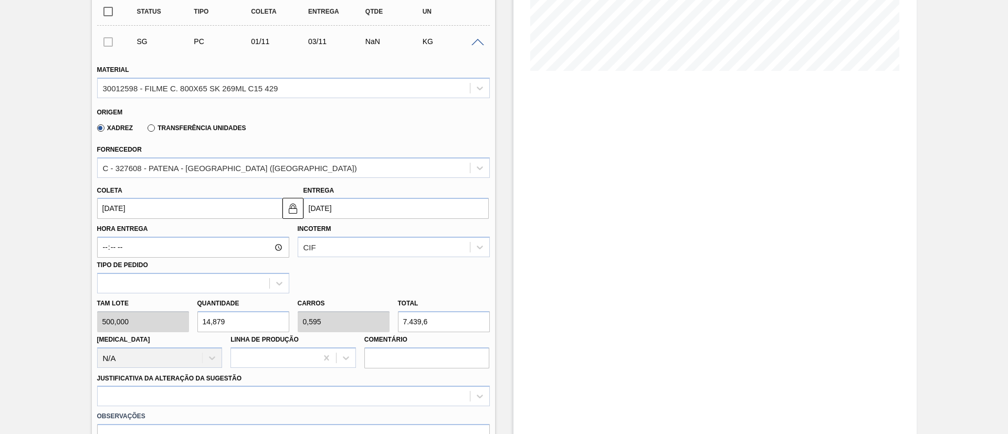
type input "7.439,61"
click at [417, 317] on input "7.439,61" at bounding box center [444, 321] width 92 height 21
type input "1,499"
type input "0,06"
type input "749,61"
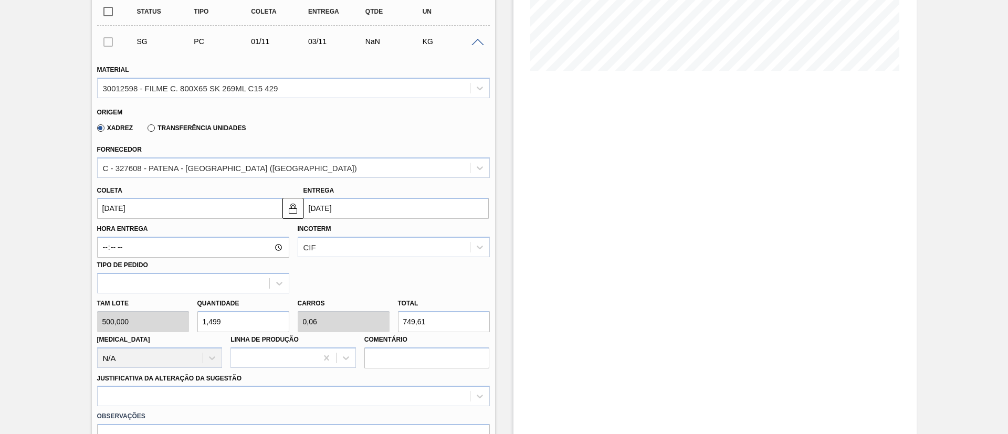
type input "14,959"
type input "0,598"
type input "7.479,61"
click at [550, 272] on div "Estoque De [DATE] Até [DATE] Filtro" at bounding box center [714, 305] width 403 height 978
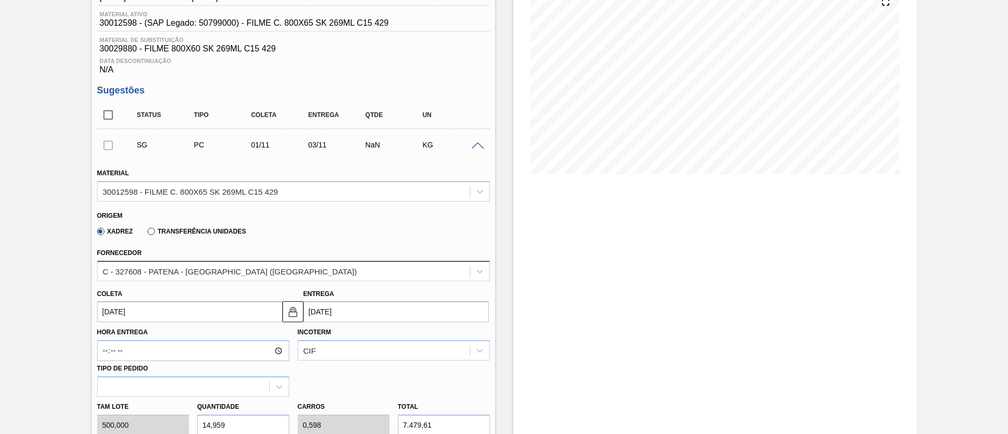
scroll to position [157, 0]
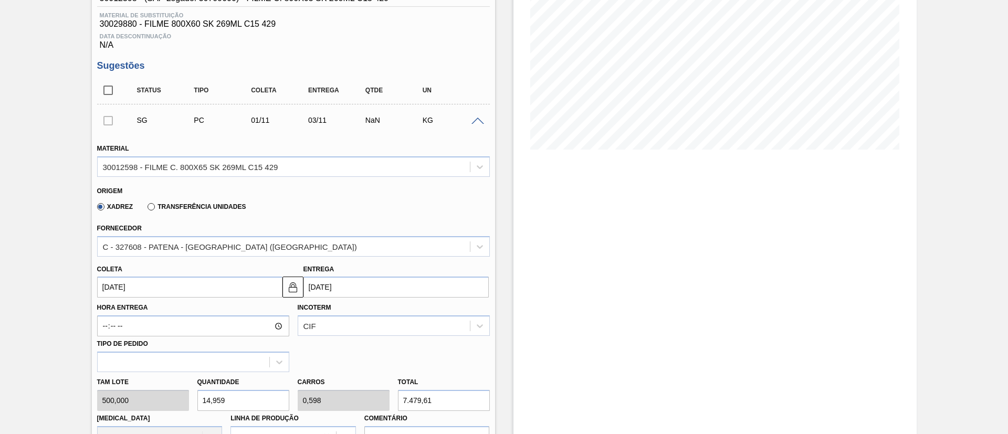
click at [169, 297] on input "[DATE]" at bounding box center [189, 287] width 185 height 21
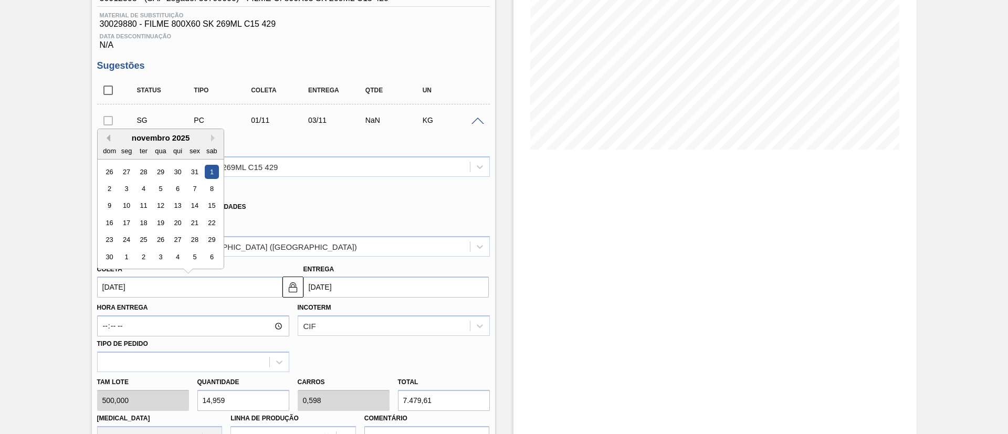
click at [109, 141] on button "Previous Month" at bounding box center [106, 137] width 7 height 7
click at [157, 188] on div "8" at bounding box center [160, 189] width 14 height 14
type input "[DATE]"
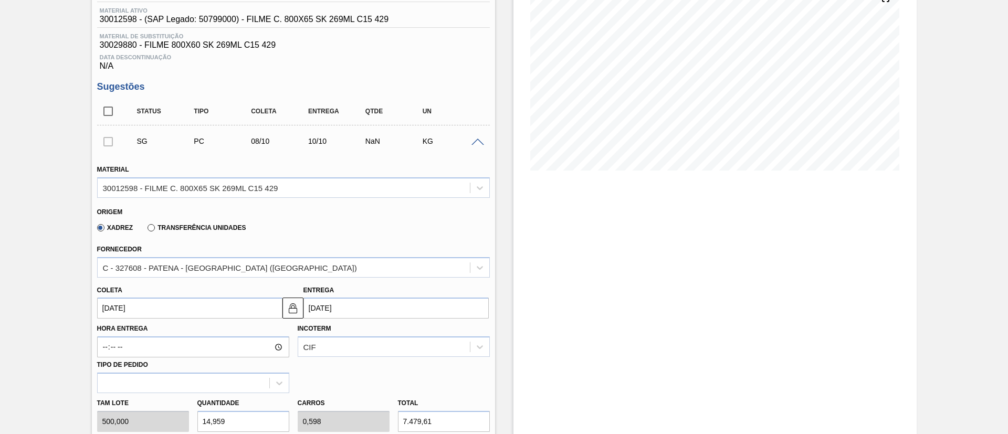
scroll to position [79, 0]
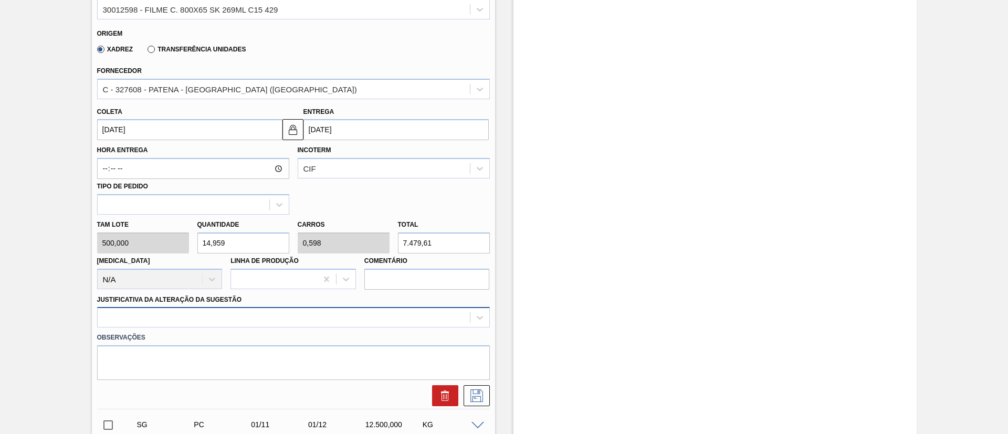
click at [202, 319] on div at bounding box center [293, 317] width 393 height 20
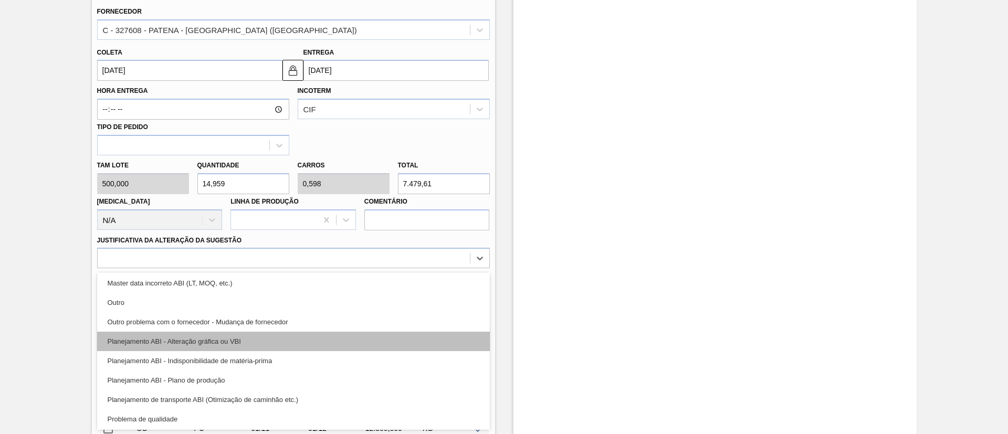
click at [255, 347] on div "Planejamento ABI - Alteração gráfica ou VBI" at bounding box center [293, 341] width 393 height 19
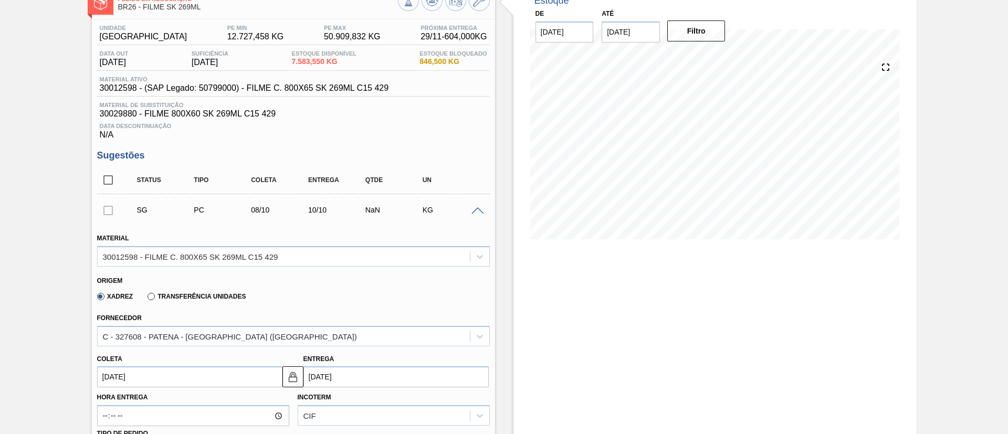
scroll to position [0, 0]
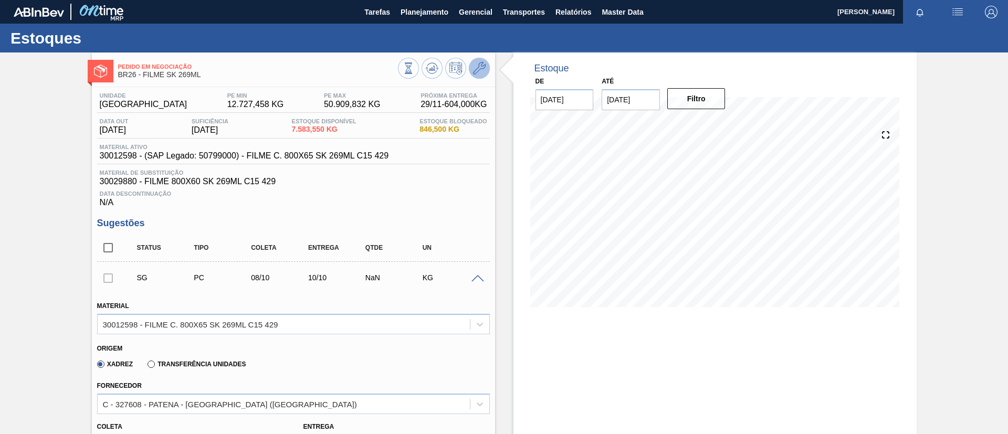
click at [478, 72] on icon at bounding box center [479, 68] width 13 height 13
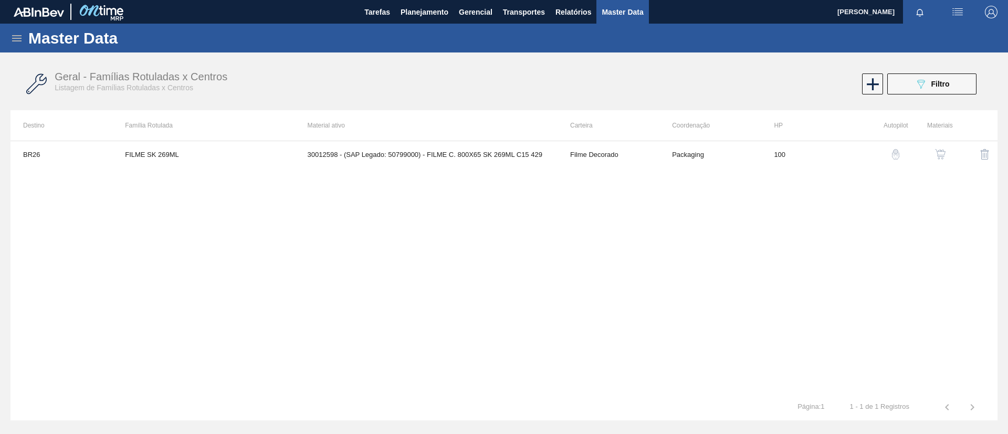
click at [937, 156] on img "button" at bounding box center [940, 154] width 10 height 10
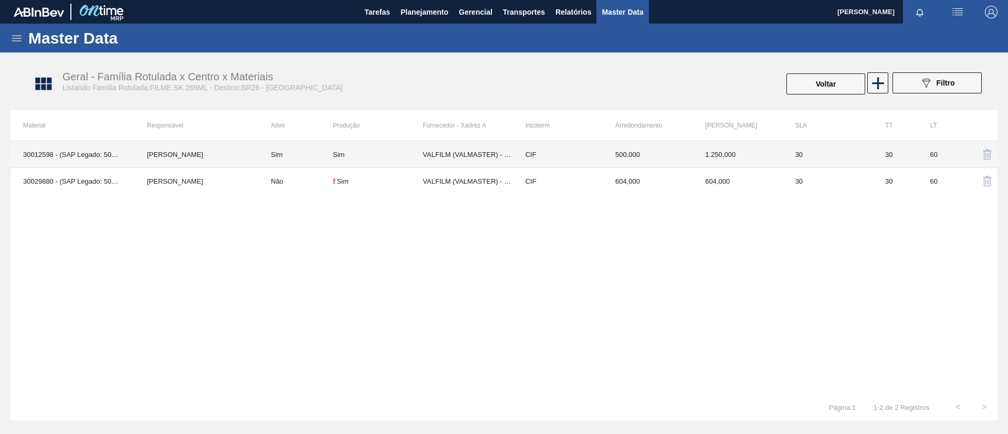
click at [263, 158] on td "Sim" at bounding box center [295, 154] width 75 height 27
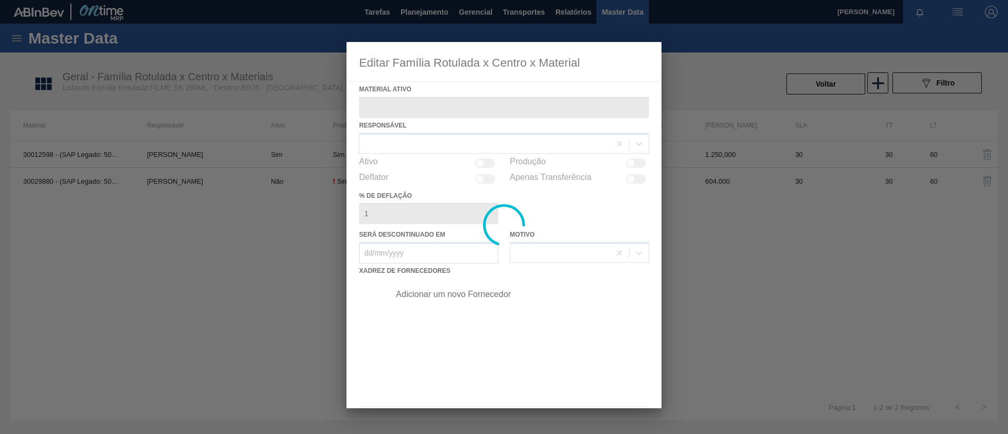
type ativo "30012598 - (SAP Legado: 50799000) - FILME C. 800X65 SK 269ML C15 429"
checkbox input "true"
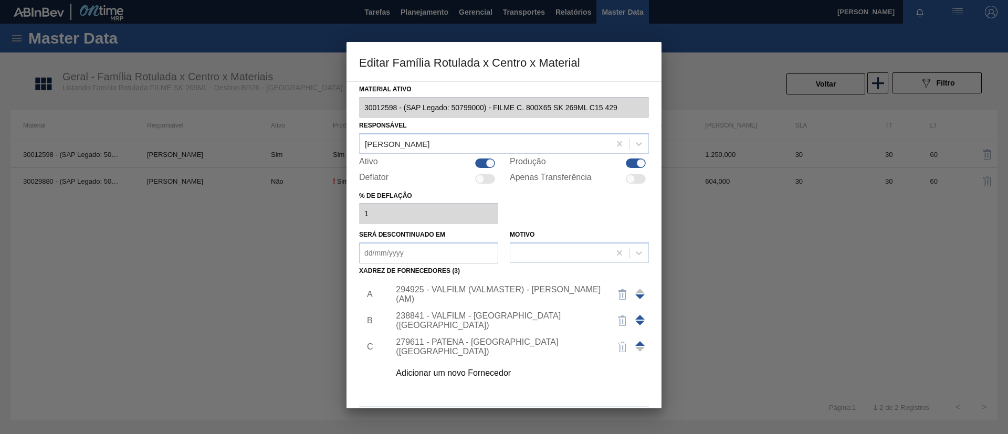
click at [639, 342] on span at bounding box center [639, 343] width 9 height 5
click at [638, 321] on span at bounding box center [639, 323] width 9 height 5
click at [639, 317] on span at bounding box center [639, 317] width 9 height 5
drag, startPoint x: 638, startPoint y: 296, endPoint x: 638, endPoint y: 321, distance: 24.1
click at [638, 298] on span at bounding box center [639, 296] width 9 height 5
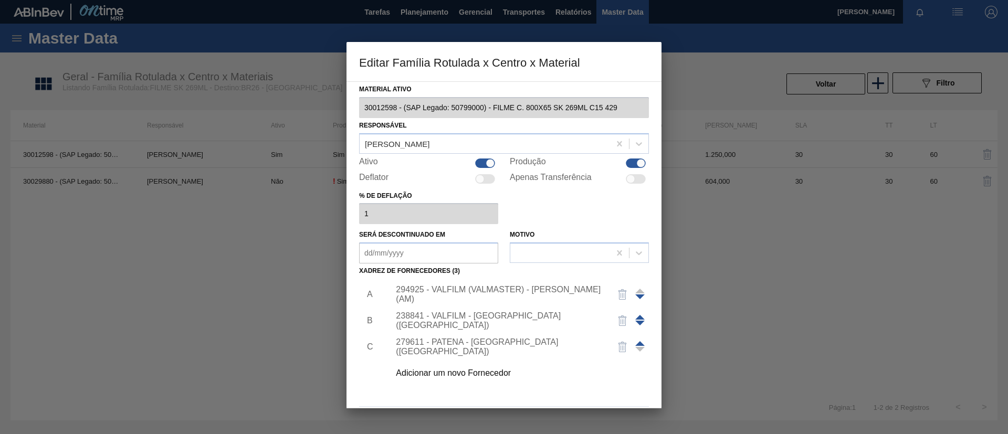
click at [642, 340] on div at bounding box center [639, 346] width 9 height 25
click at [640, 341] on span at bounding box center [639, 343] width 9 height 5
click at [639, 317] on span at bounding box center [639, 317] width 9 height 5
click at [549, 294] on div "279611 - PATENA - [GEOGRAPHIC_DATA] ([GEOGRAPHIC_DATA])" at bounding box center [499, 294] width 206 height 19
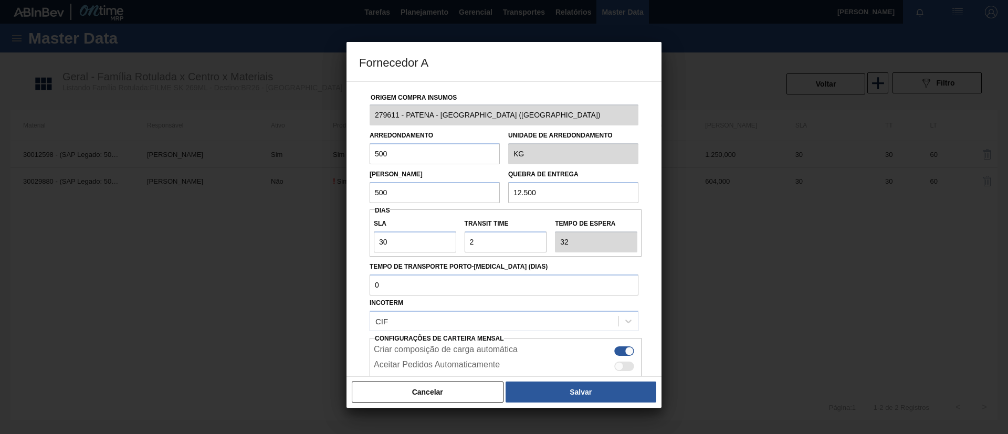
drag, startPoint x: 546, startPoint y: 196, endPoint x: 362, endPoint y: 173, distance: 186.1
click at [370, 179] on div "Lote Mínimo 500 Quebra de entrega 12.500" at bounding box center [503, 183] width 277 height 39
type input "6"
type input "7.479,61"
drag, startPoint x: 567, startPoint y: 196, endPoint x: 440, endPoint y: 195, distance: 126.5
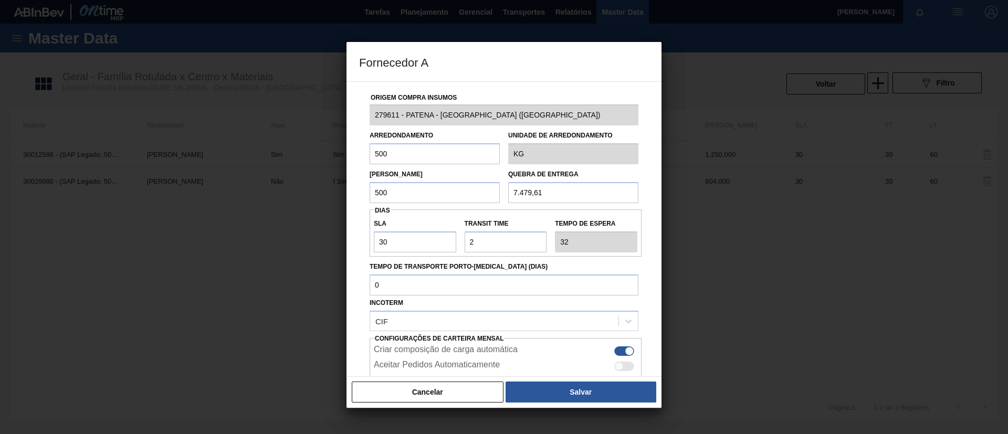
click at [440, 195] on div "Lote Mínimo 500 Quebra de entrega 7.479,61" at bounding box center [503, 183] width 277 height 39
drag, startPoint x: 401, startPoint y: 192, endPoint x: 287, endPoint y: 192, distance: 114.9
click at [287, 192] on div "Fornecedor A Origem Compra Insumos 279611 - PATENA - [GEOGRAPHIC_DATA] ([GEOGRA…" at bounding box center [504, 217] width 1008 height 434
paste input "7.479,61"
type input "7.479,61"
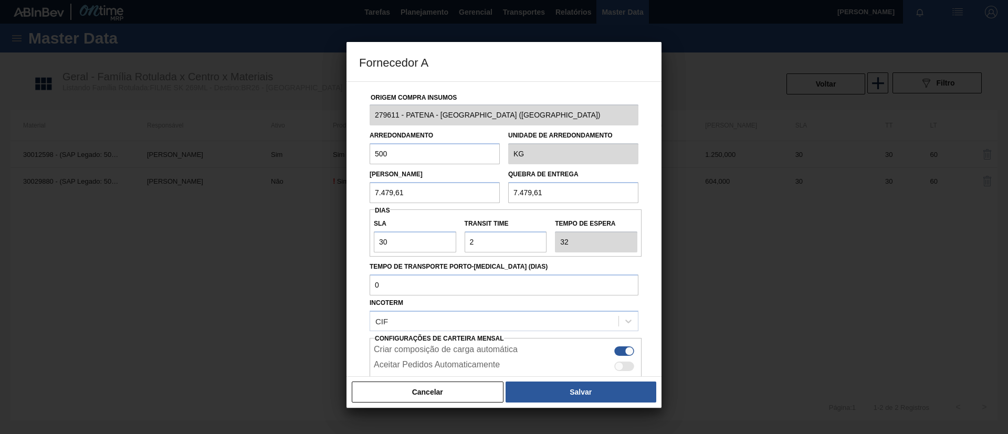
drag, startPoint x: 405, startPoint y: 151, endPoint x: 333, endPoint y: 155, distance: 71.5
click at [333, 155] on div "Fornecedor A Origem Compra Insumos 279611 - PATENA - [GEOGRAPHIC_DATA] (MS) Arr…" at bounding box center [504, 217] width 1008 height 434
paste input "7.479,61"
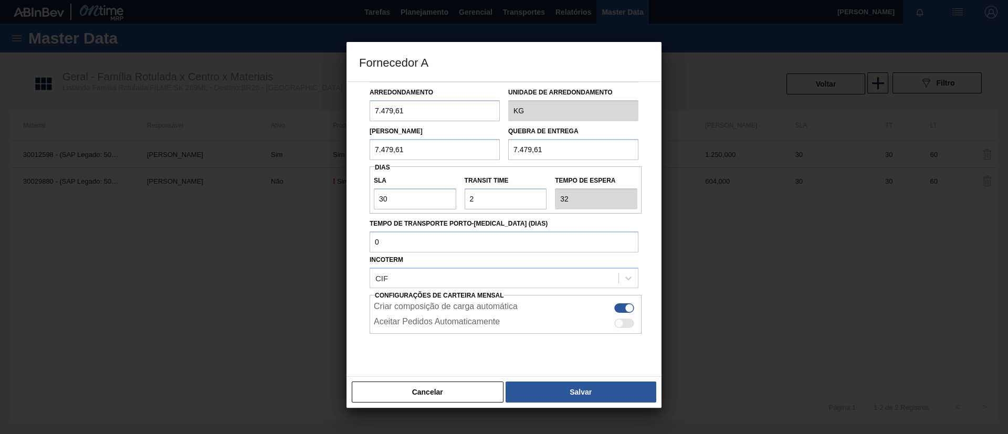
scroll to position [66, 0]
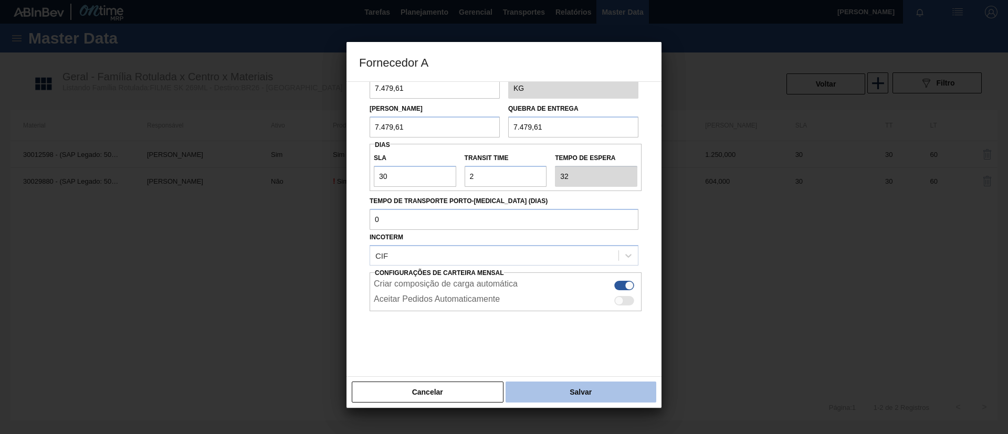
type input "7.479,61"
click at [566, 401] on button "Salvar" at bounding box center [580, 391] width 151 height 21
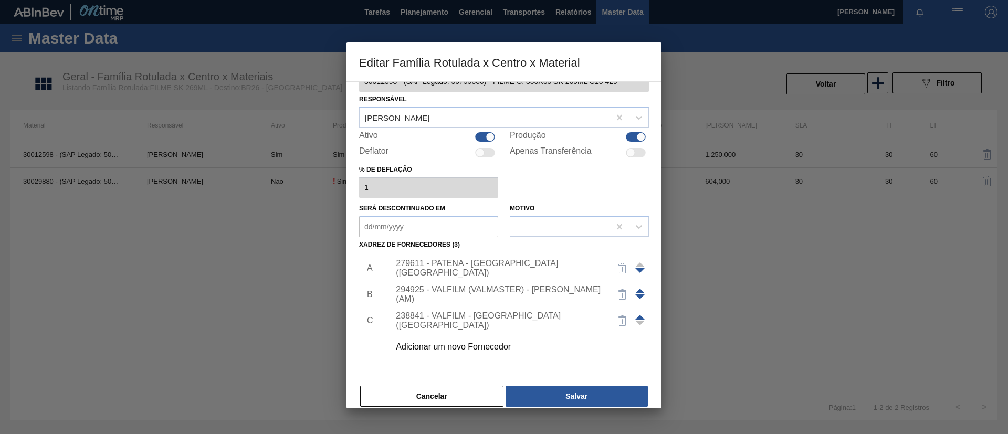
scroll to position [39, 0]
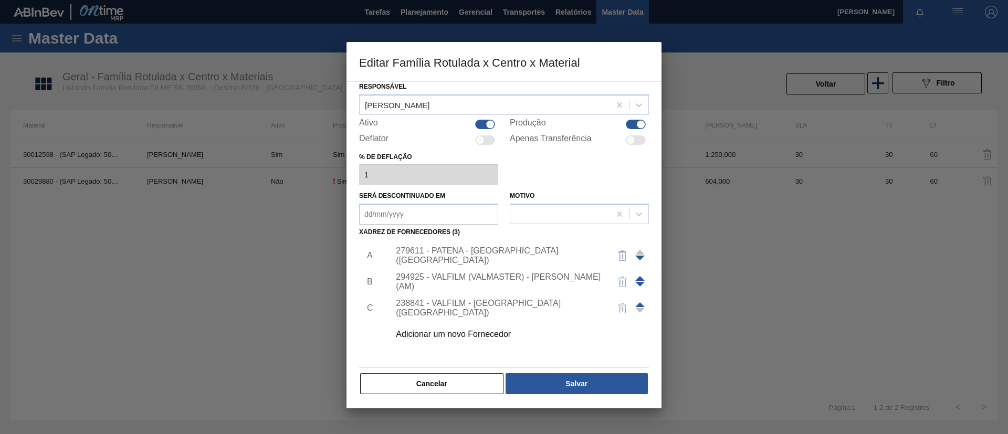
click at [605, 370] on div "Material ativo 30012598 - (SAP Legado: 50799000) - FILME C. 800X65 SK 269ML C15…" at bounding box center [504, 219] width 290 height 352
click at [542, 232] on div "Material ativo 30012598 - (SAP Legado: 50799000) - FILME C. 800X65 SK 269ML C15…" at bounding box center [504, 219] width 290 height 352
click at [547, 246] on div "279611 - PATENA - [GEOGRAPHIC_DATA] ([GEOGRAPHIC_DATA])" at bounding box center [516, 255] width 265 height 26
click at [551, 252] on div "279611 - PATENA - [GEOGRAPHIC_DATA] ([GEOGRAPHIC_DATA])" at bounding box center [499, 255] width 206 height 19
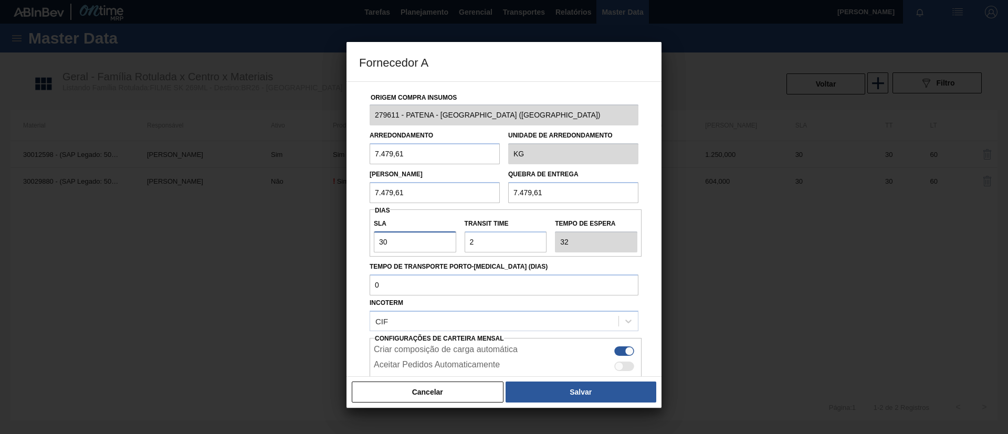
drag, startPoint x: 383, startPoint y: 243, endPoint x: 322, endPoint y: 239, distance: 61.0
click at [322, 239] on div "Fornecedor A Origem Compra Insumos 279611 - PATENA - [GEOGRAPHIC_DATA] ([GEOGRA…" at bounding box center [504, 217] width 1008 height 434
type input "5"
type input "7"
type input "NaN"
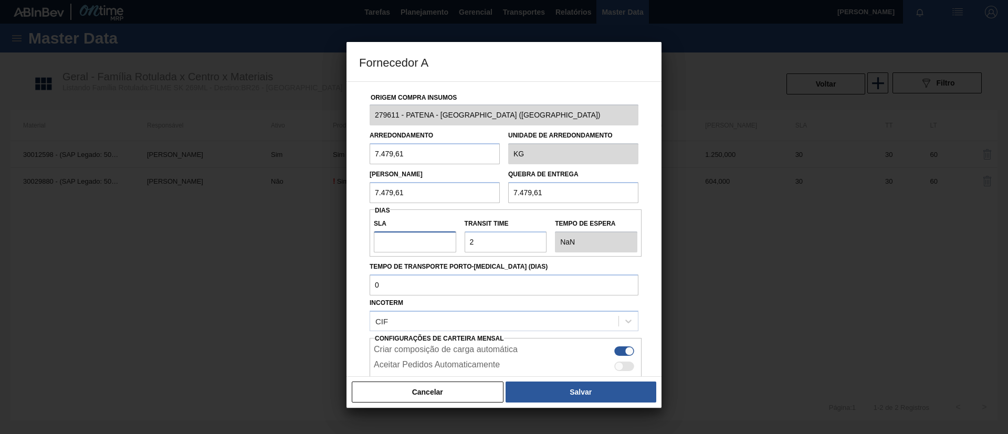
type input "7"
type input "9"
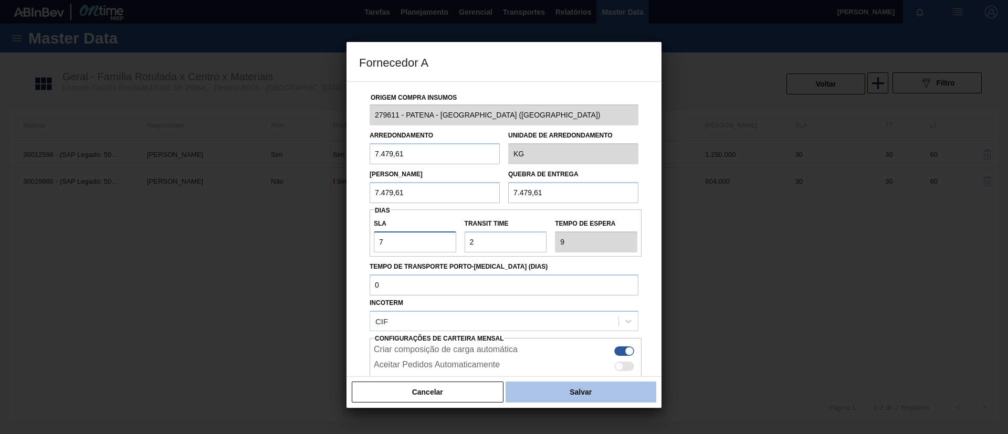
type input "7"
click at [583, 389] on button "Salvar" at bounding box center [580, 391] width 151 height 21
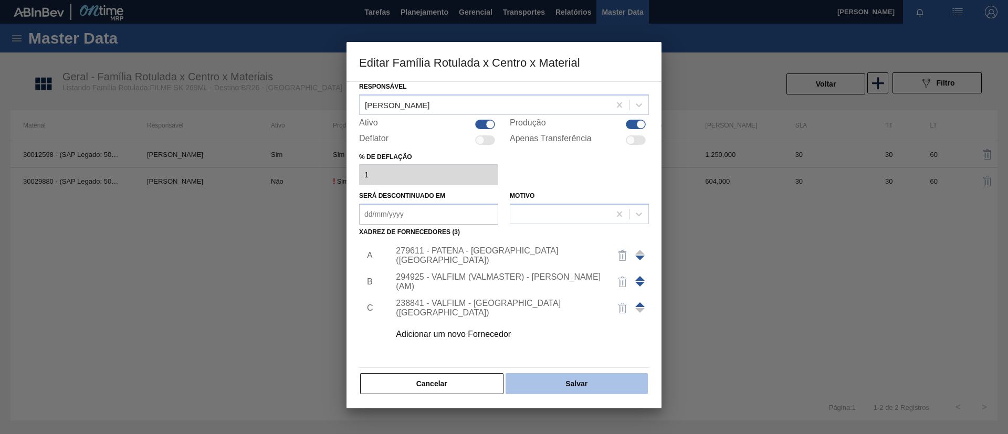
click at [601, 378] on button "Salvar" at bounding box center [576, 383] width 142 height 21
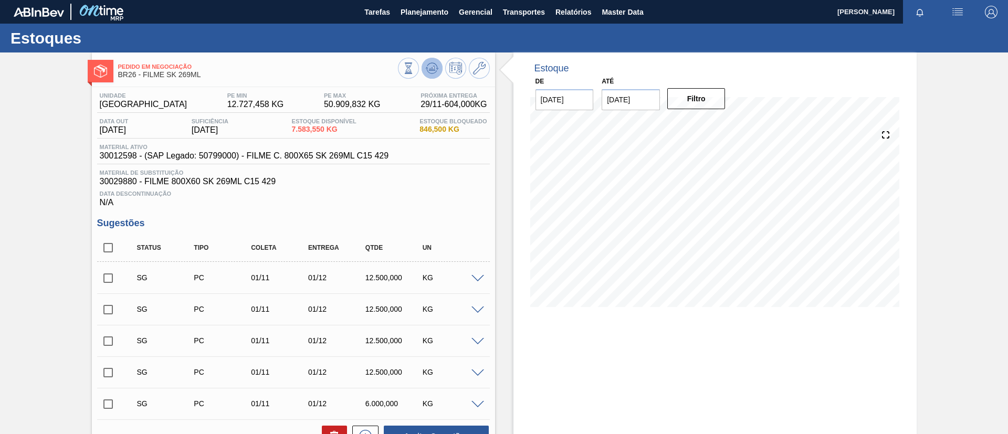
click at [436, 62] on icon at bounding box center [432, 68] width 13 height 13
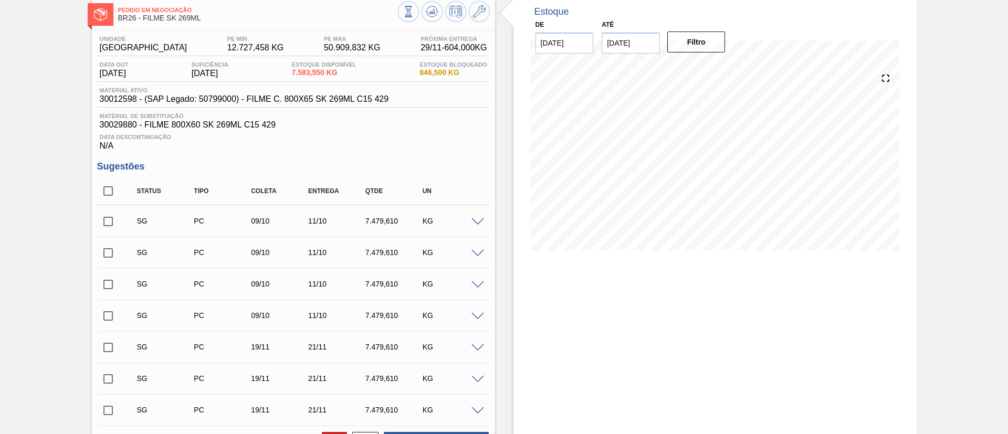
scroll to position [79, 0]
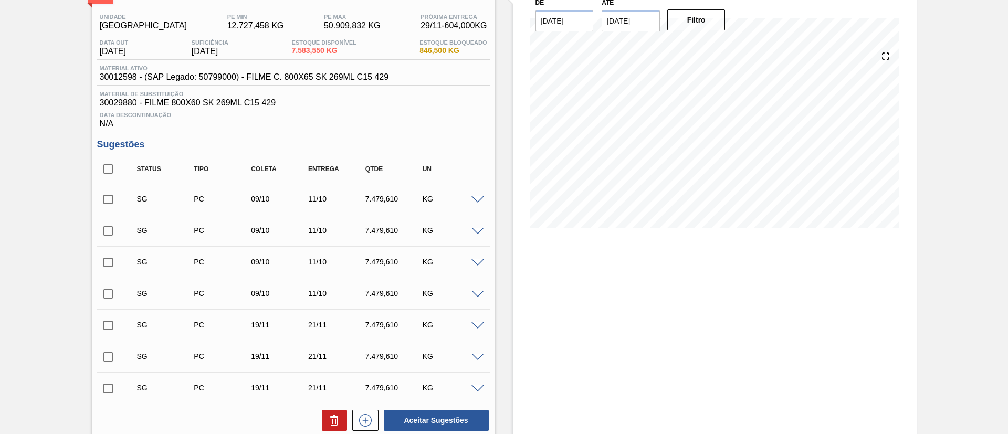
click at [106, 198] on input "checkbox" at bounding box center [108, 199] width 22 height 22
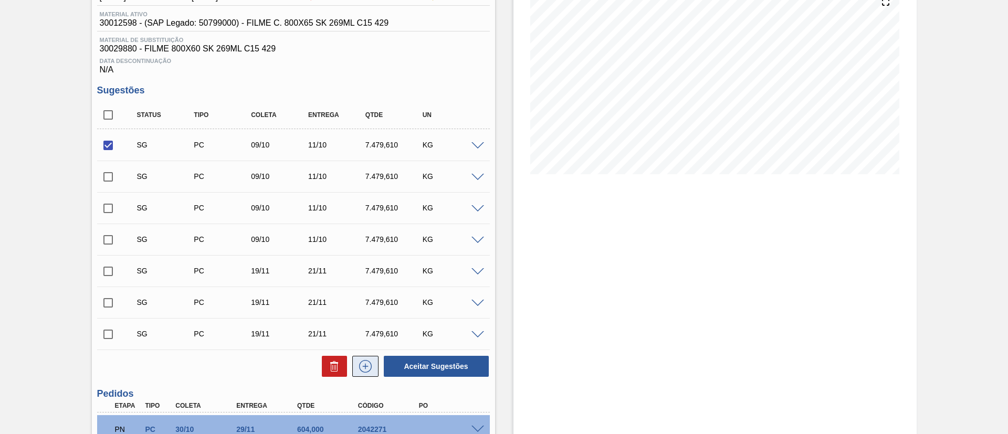
scroll to position [229, 0]
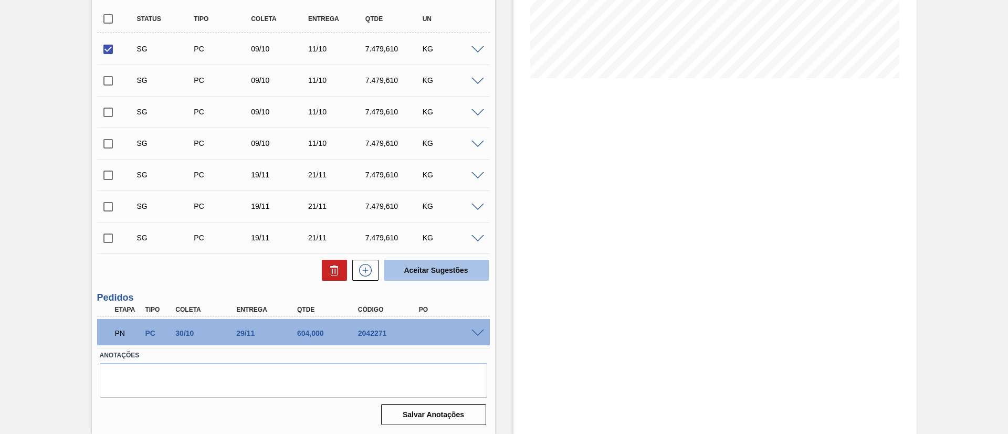
click at [411, 271] on button "Aceitar Sugestões" at bounding box center [436, 270] width 105 height 21
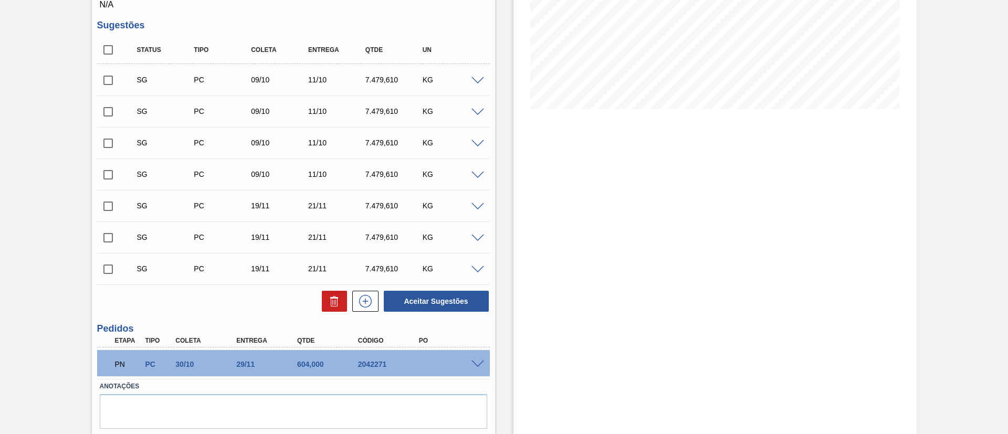
scroll to position [150, 0]
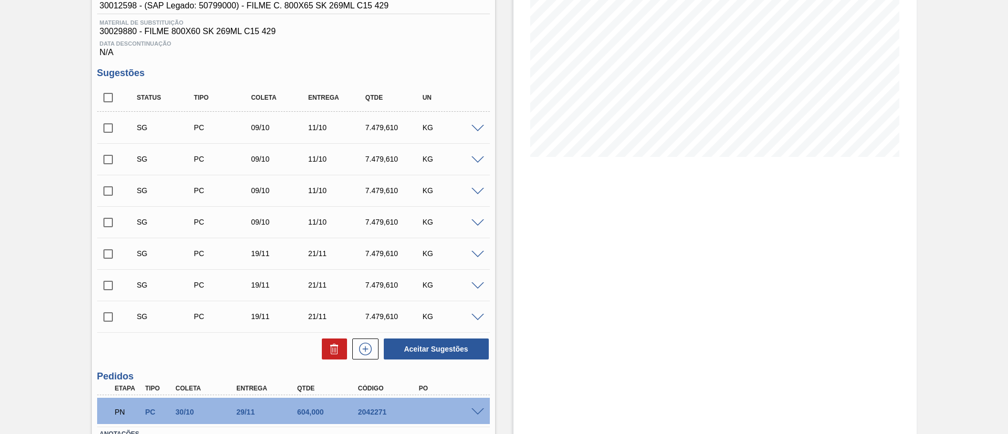
click at [106, 122] on input "checkbox" at bounding box center [108, 128] width 22 height 22
checkbox input "true"
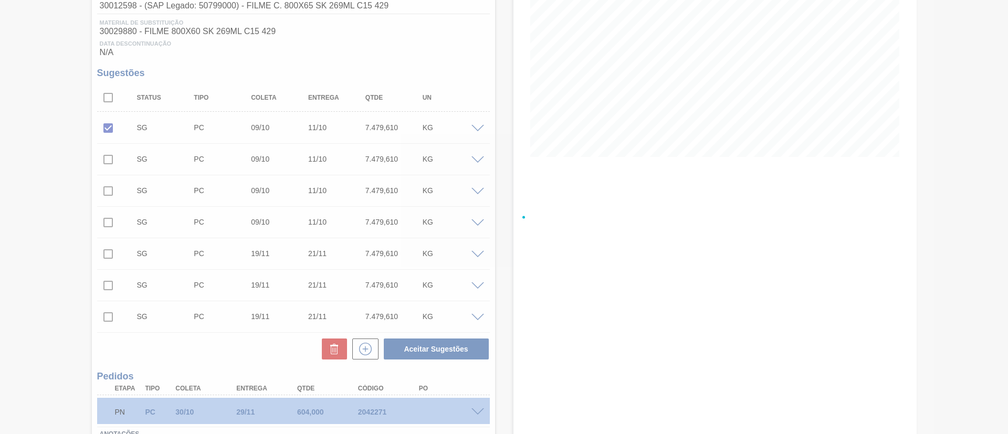
click at [462, 344] on div at bounding box center [504, 217] width 1008 height 434
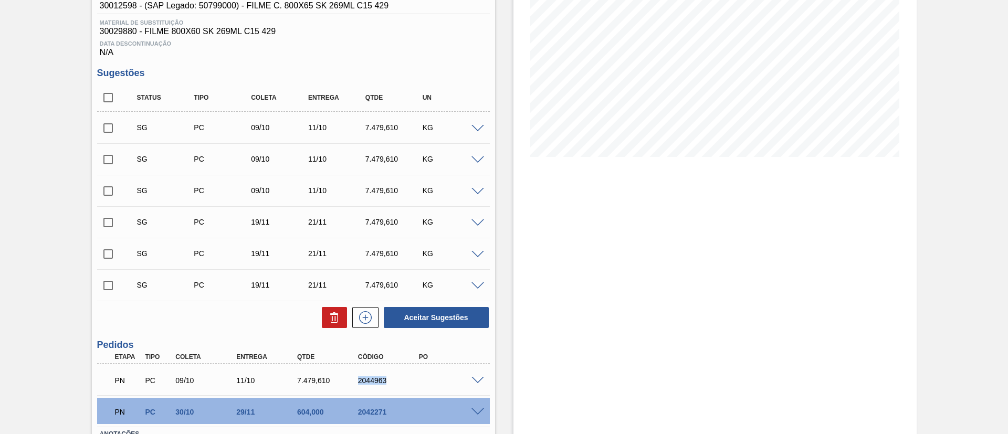
drag, startPoint x: 394, startPoint y: 386, endPoint x: 409, endPoint y: 390, distance: 15.7
click at [408, 393] on div "PN PC 09/10 11/10 7.479,[PHONE_NUMBER] Material 30012598 - FILME C. 800X65 SK 2…" at bounding box center [293, 379] width 393 height 31
copy div "2044963"
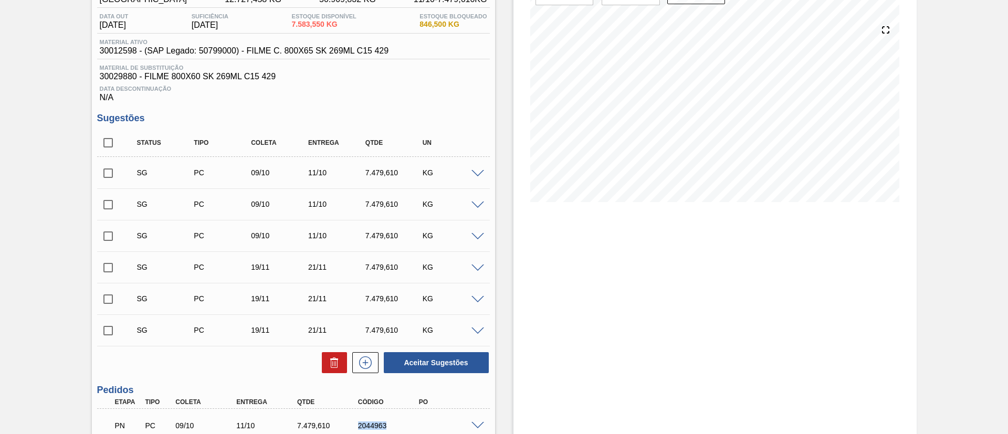
scroll to position [71, 0]
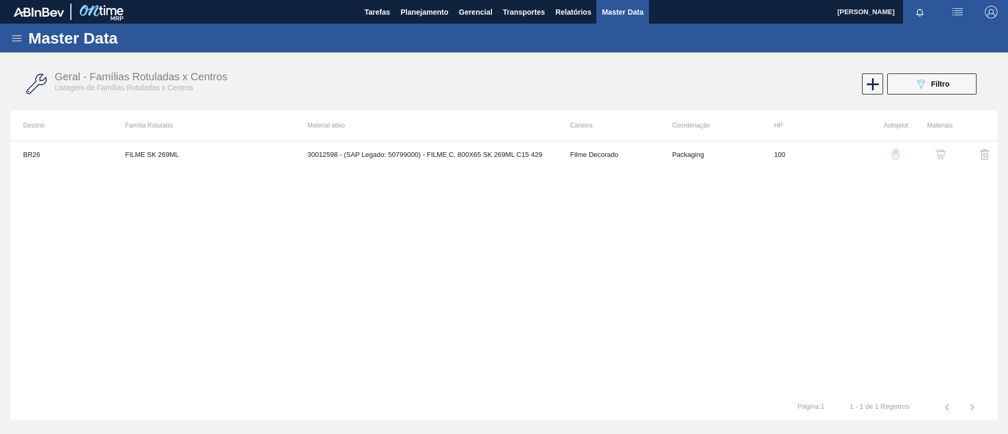
click at [935, 158] on img "button" at bounding box center [940, 154] width 10 height 10
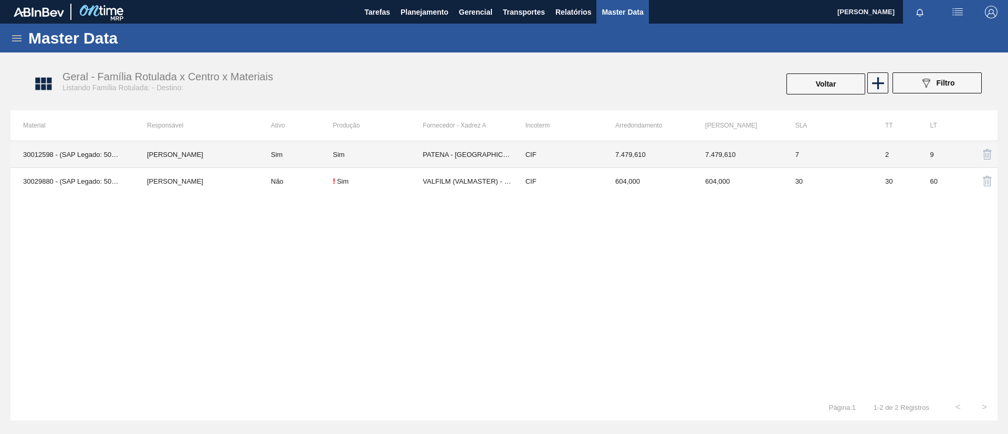
click at [335, 164] on td "Sim" at bounding box center [378, 154] width 90 height 27
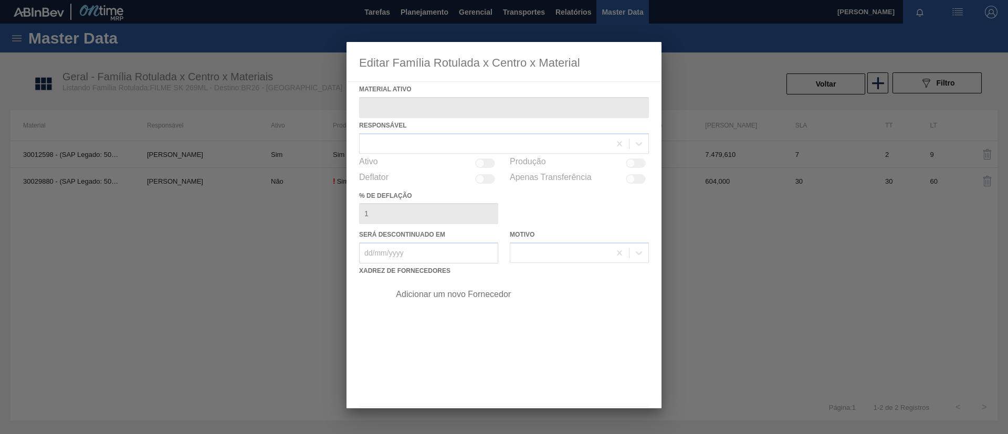
type ativo "30012598 - (SAP Legado: 50799000) - FILME C. 800X65 SK 269ML C15 429"
checkbox input "true"
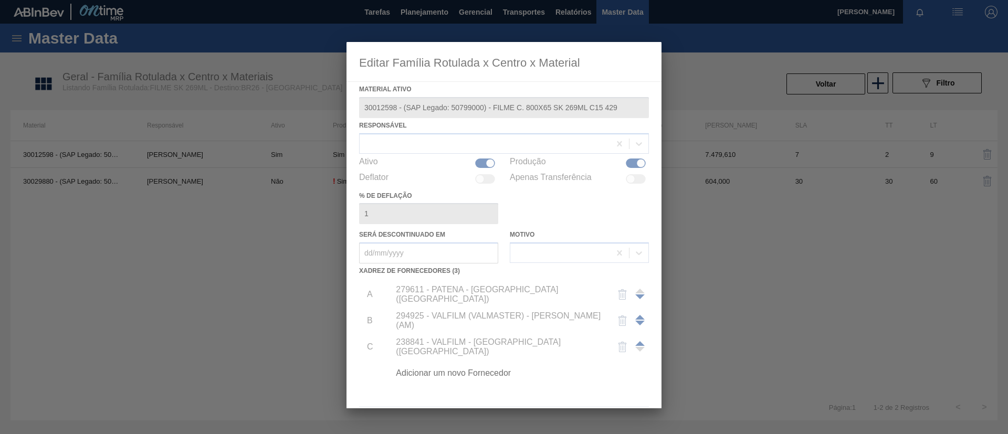
click at [638, 316] on div at bounding box center [503, 225] width 315 height 366
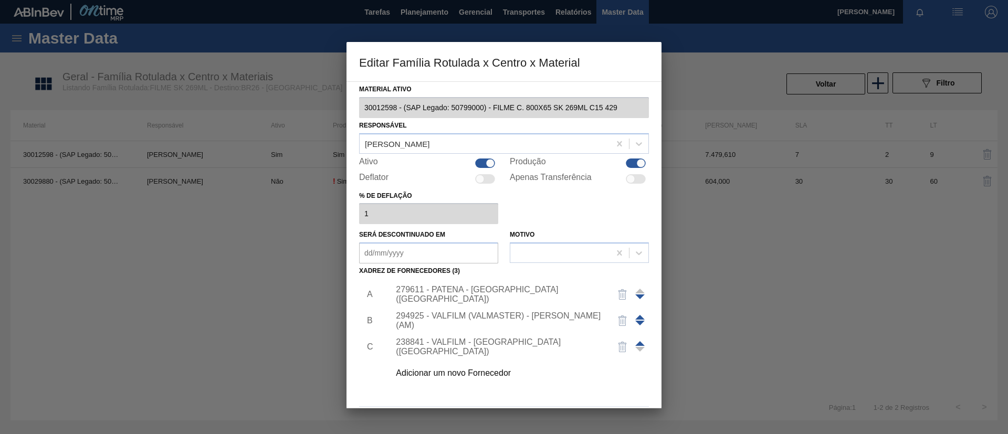
click at [639, 316] on span at bounding box center [639, 317] width 9 height 5
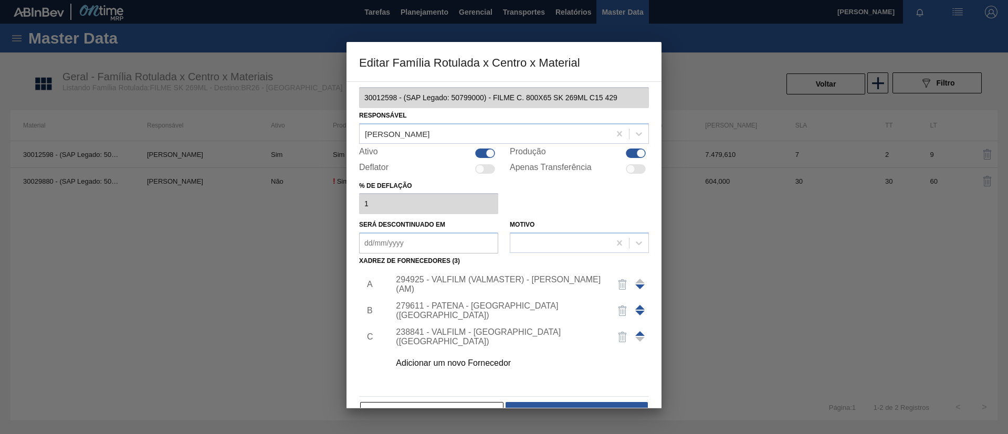
scroll to position [39, 0]
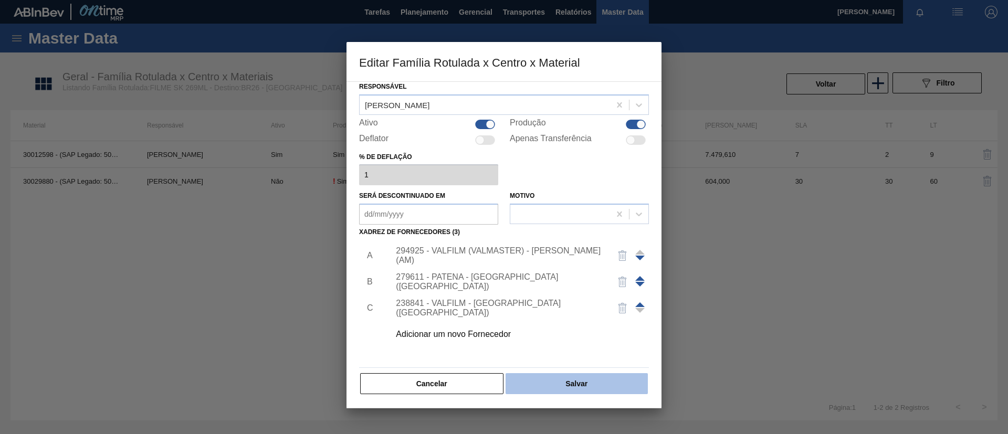
click at [620, 394] on button "Salvar" at bounding box center [576, 383] width 142 height 21
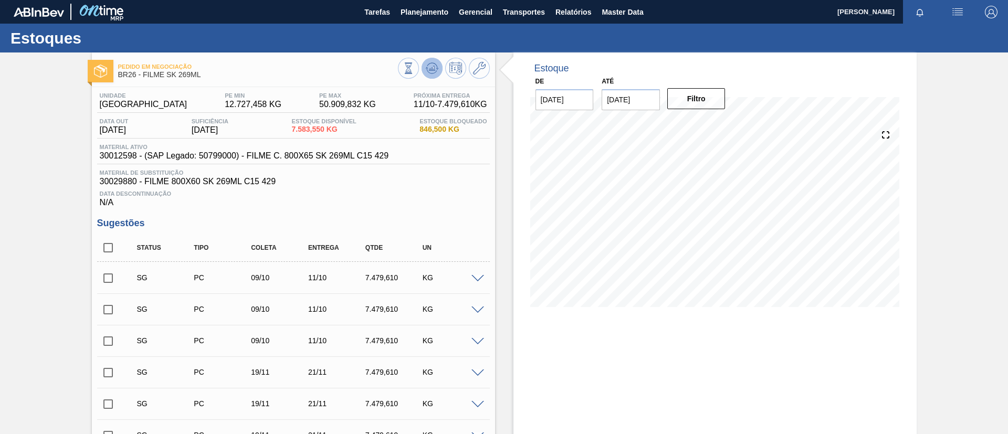
click at [430, 72] on icon at bounding box center [432, 68] width 13 height 13
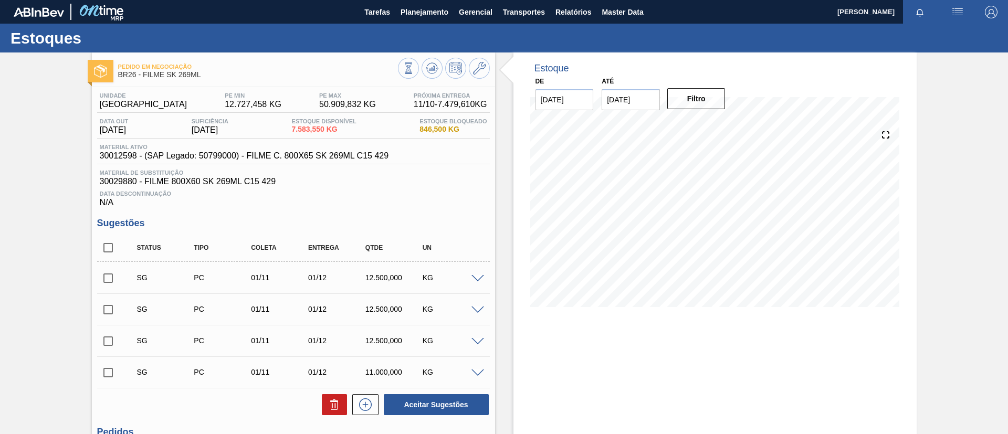
drag, startPoint x: 391, startPoint y: 193, endPoint x: 388, endPoint y: 183, distance: 10.0
drag, startPoint x: 388, startPoint y: 183, endPoint x: 0, endPoint y: 129, distance: 392.1
click at [0, 129] on div "Pedido em Negociação BR26 - FILME SK 269ML Unidade Uberlândia PE MIN 12.727,458…" at bounding box center [504, 325] width 1008 height 547
click at [423, 23] on main "Tarefas Planejamento Gerencial Transportes Relatórios Master Data [PERSON_NAME]…" at bounding box center [504, 217] width 1008 height 434
click at [423, 23] on button "Planejamento" at bounding box center [424, 12] width 58 height 24
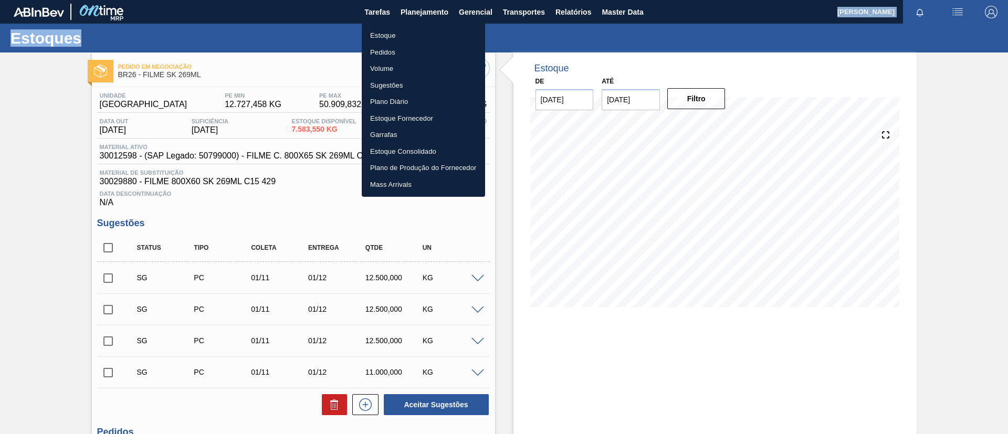
click at [430, 40] on li "Estoque" at bounding box center [423, 35] width 123 height 17
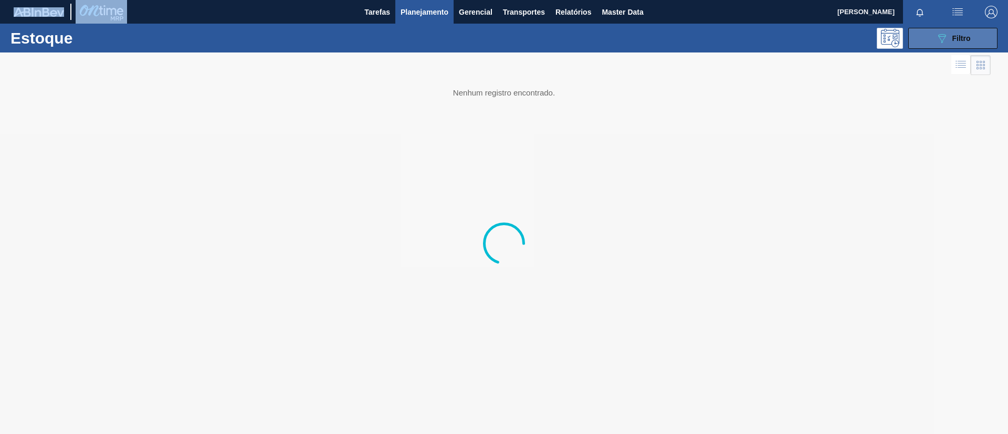
click at [992, 41] on button "089F7B8B-B2A5-4AFE-B5C0-19BA573D28AC Filtro" at bounding box center [952, 38] width 89 height 21
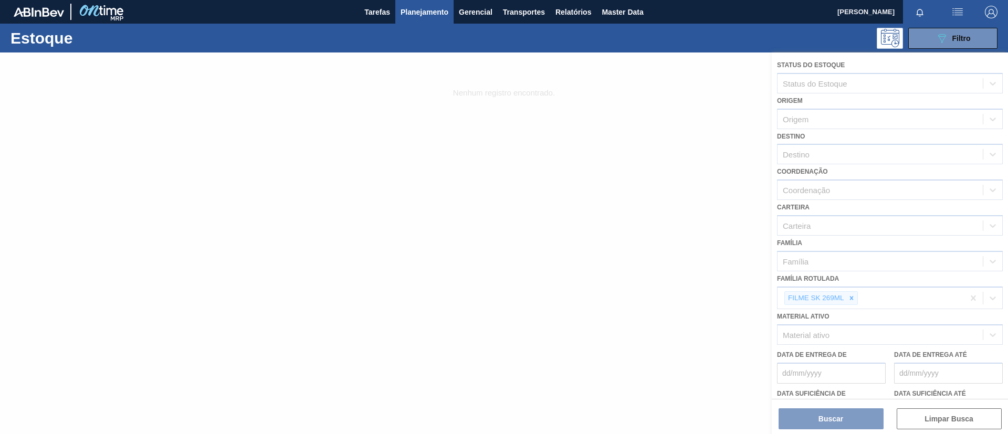
click at [738, 22] on div "Tarefas Planejamento Gerencial Transportes Relatórios Master Data" at bounding box center [504, 12] width 1008 height 24
click at [852, 294] on div at bounding box center [504, 242] width 1008 height 381
click at [851, 300] on div at bounding box center [504, 242] width 1008 height 381
click at [849, 296] on div at bounding box center [504, 242] width 1008 height 381
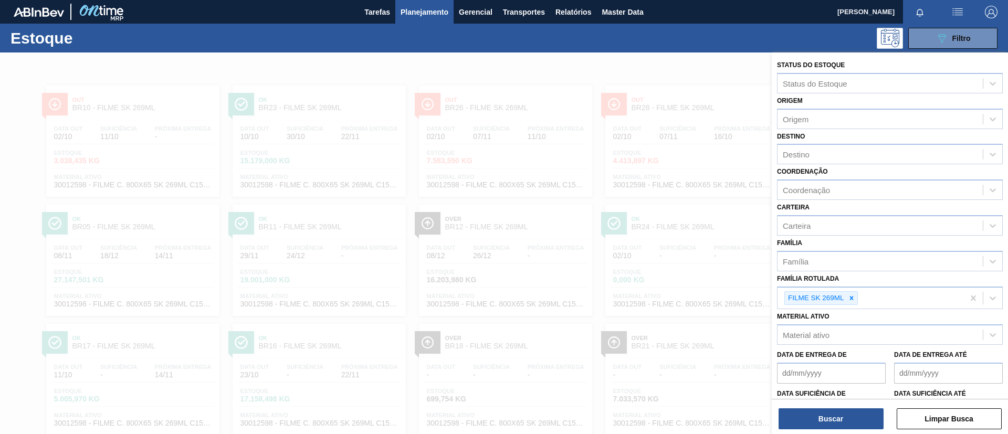
click at [854, 300] on icon at bounding box center [850, 297] width 7 height 7
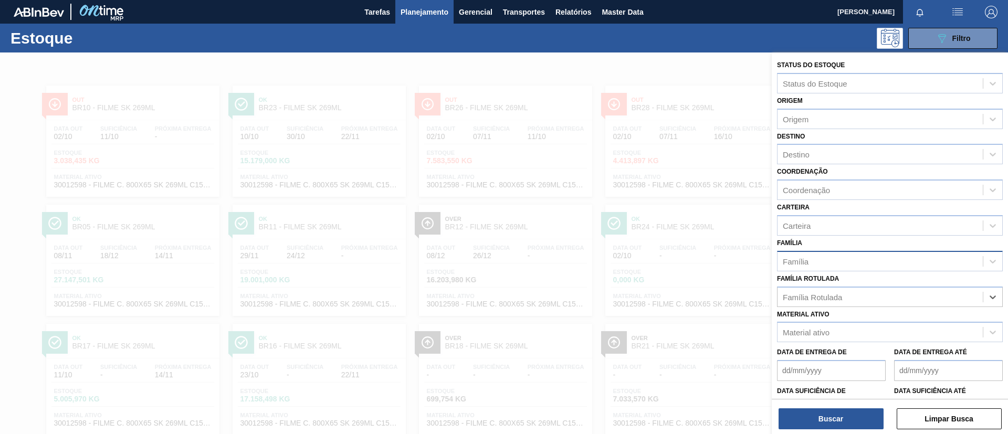
click at [846, 263] on div "Família" at bounding box center [879, 260] width 205 height 15
type input "pref"
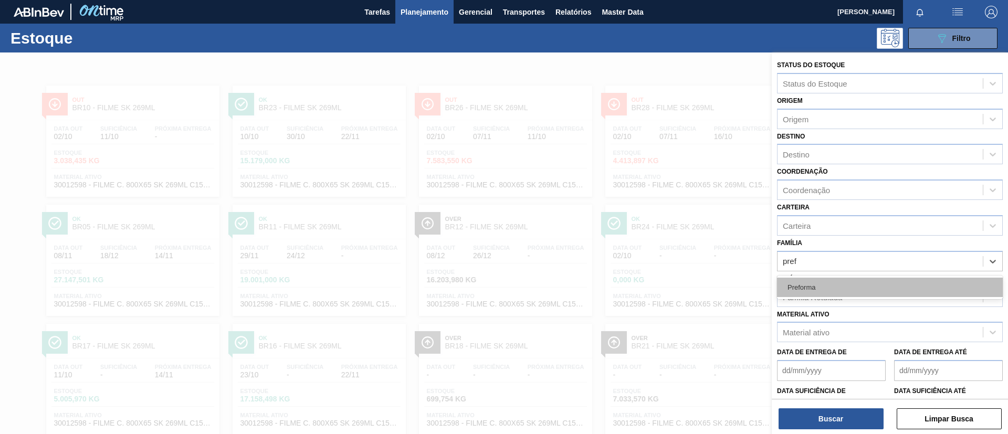
click at [865, 283] on div "Preforma" at bounding box center [890, 287] width 226 height 19
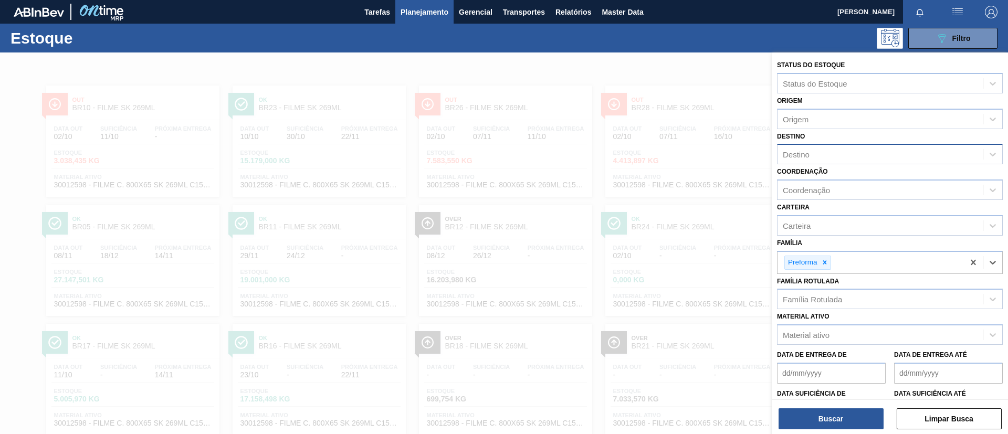
click at [865, 153] on div "Destino" at bounding box center [879, 154] width 205 height 15
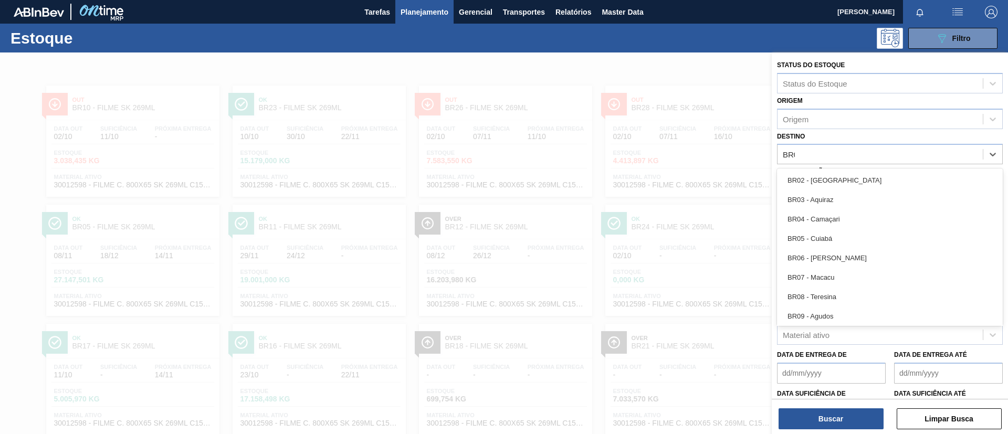
type input "BR04"
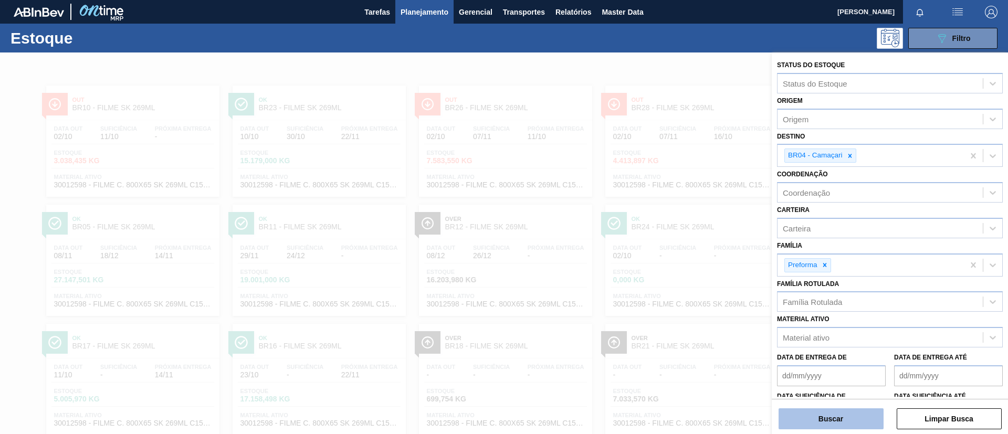
click at [839, 424] on button "Buscar" at bounding box center [830, 418] width 105 height 21
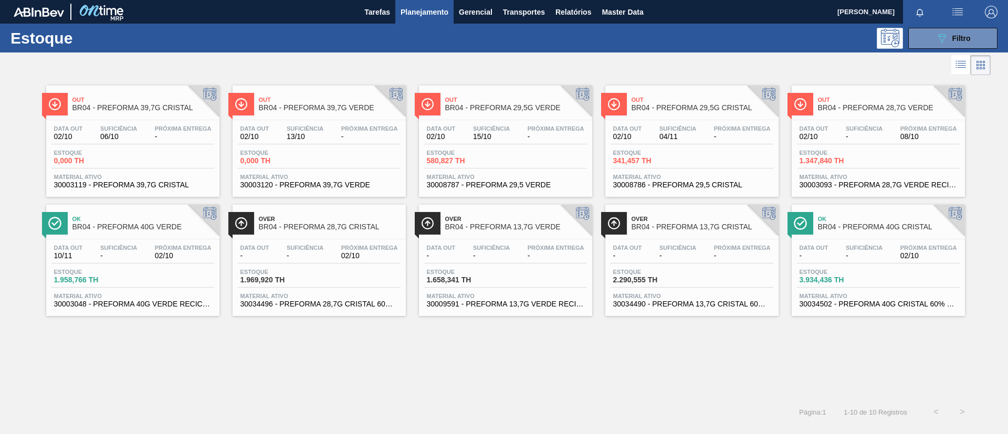
drag, startPoint x: 314, startPoint y: 229, endPoint x: 223, endPoint y: 384, distance: 179.5
click at [223, 384] on div "Out BR04 - PREFORMA 39,7G CRISTAL Data [DATE] Suficiência 06/10 Próxima Entrega…" at bounding box center [504, 238] width 1008 height 321
